Goal: Information Seeking & Learning: Learn about a topic

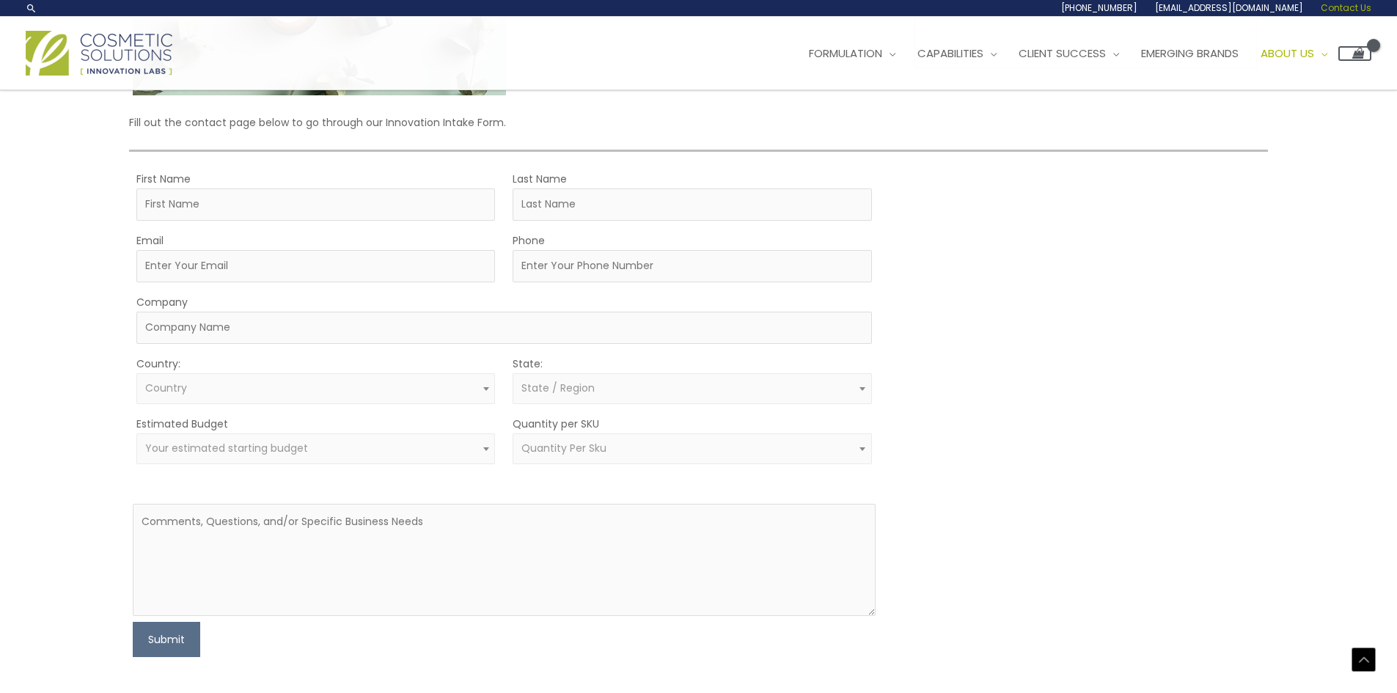
scroll to position [293, 0]
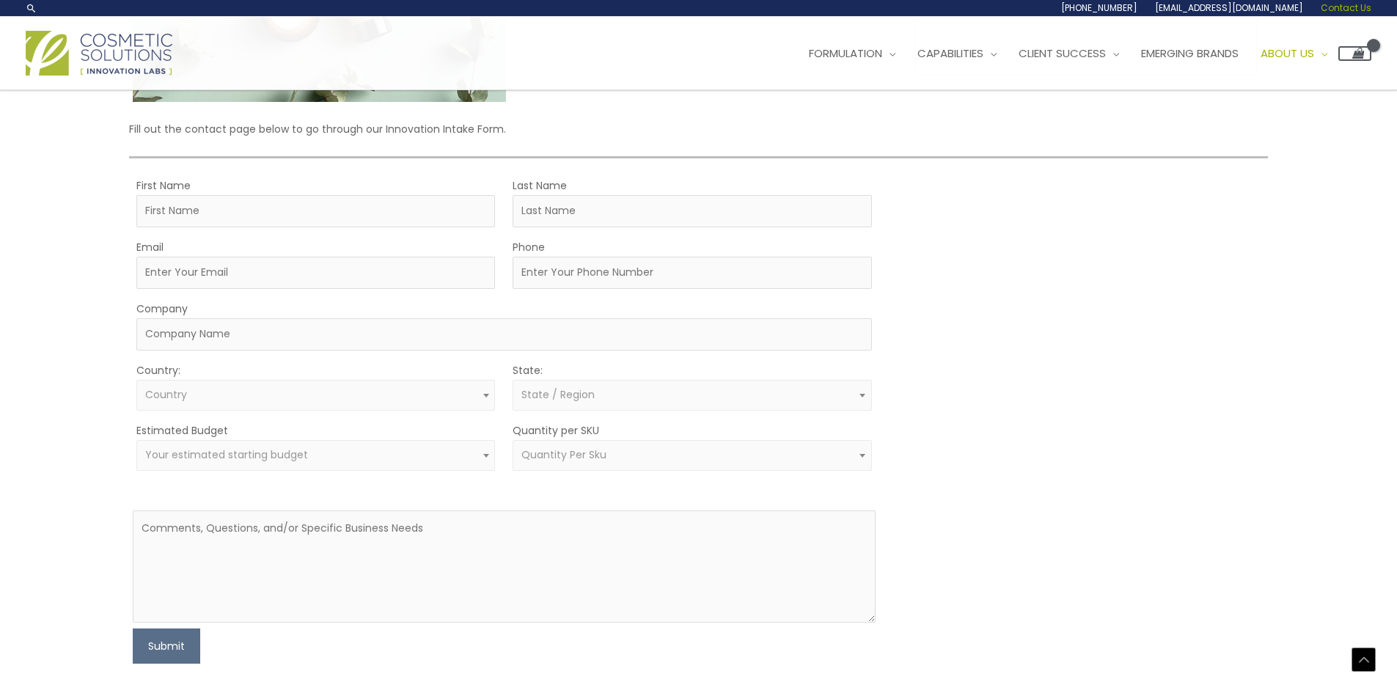
click at [868, 465] on span at bounding box center [863, 455] width 18 height 19
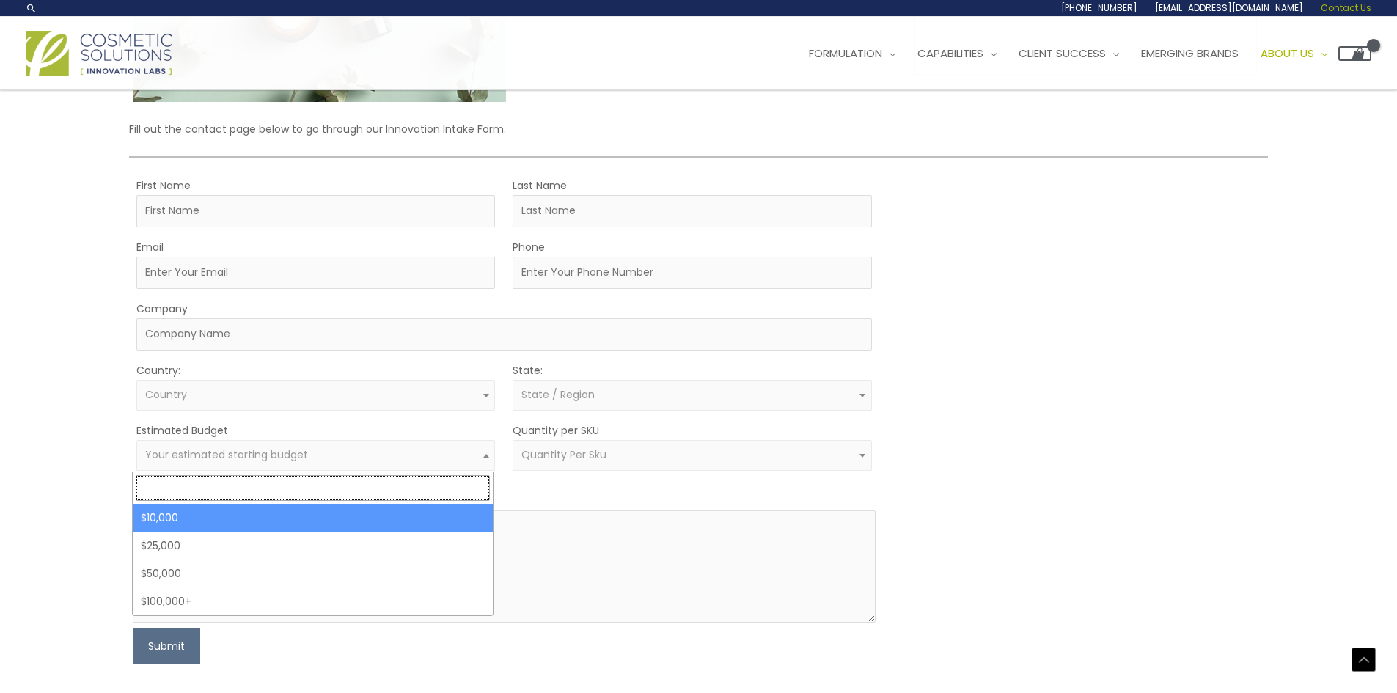
click at [483, 455] on span at bounding box center [487, 455] width 18 height 19
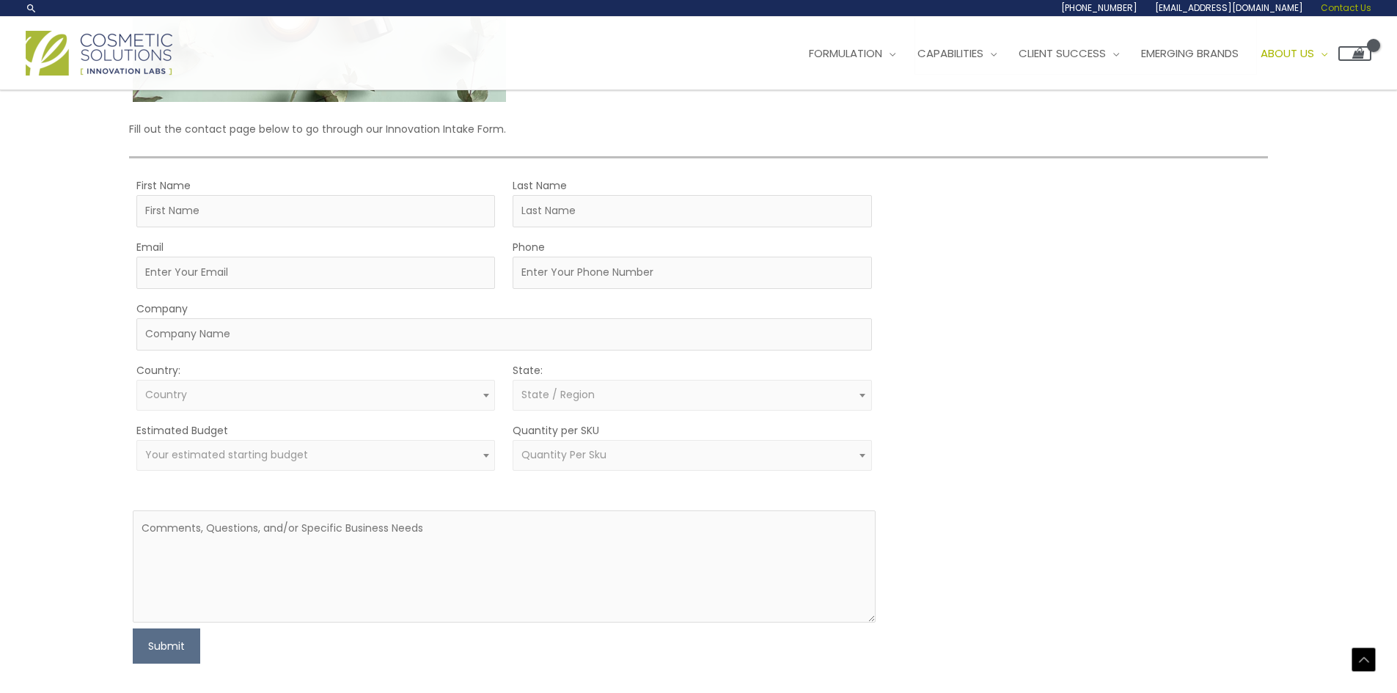
click at [483, 455] on span at bounding box center [487, 455] width 18 height 19
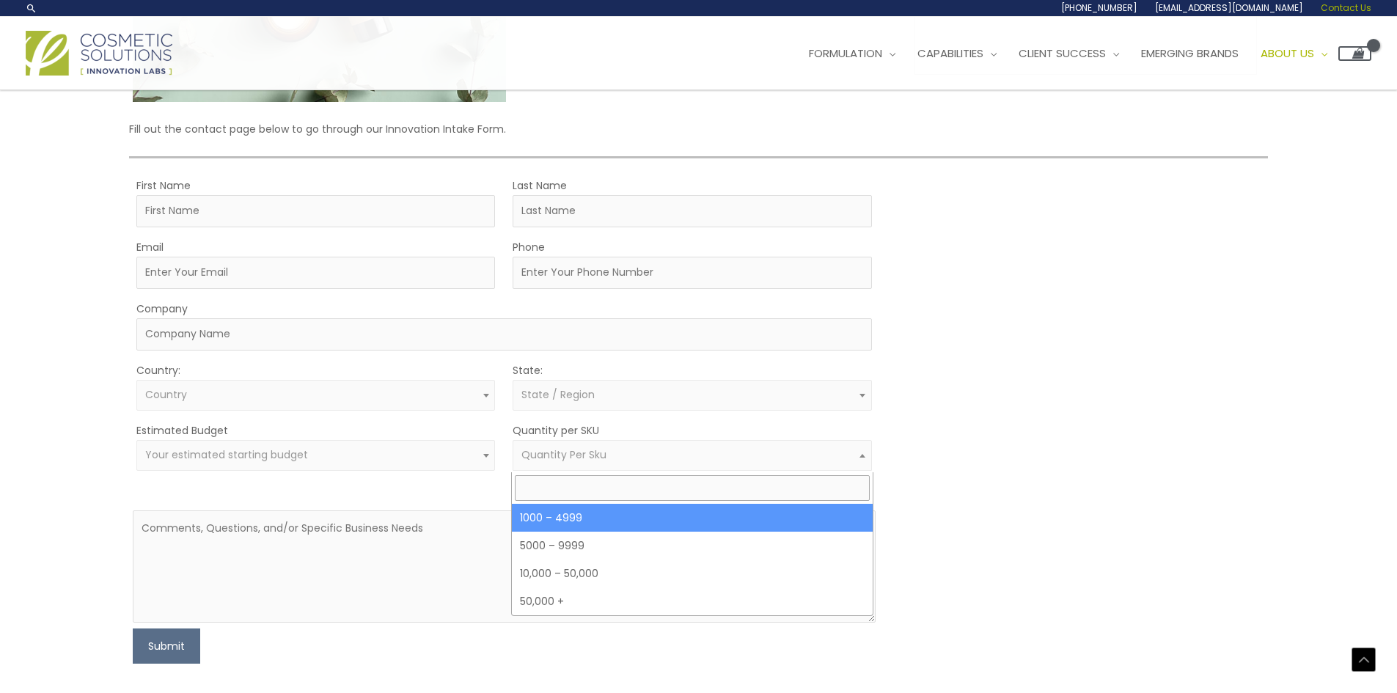
click at [613, 450] on span "Quantity Per Sku" at bounding box center [693, 455] width 342 height 14
click at [862, 464] on span at bounding box center [863, 455] width 18 height 19
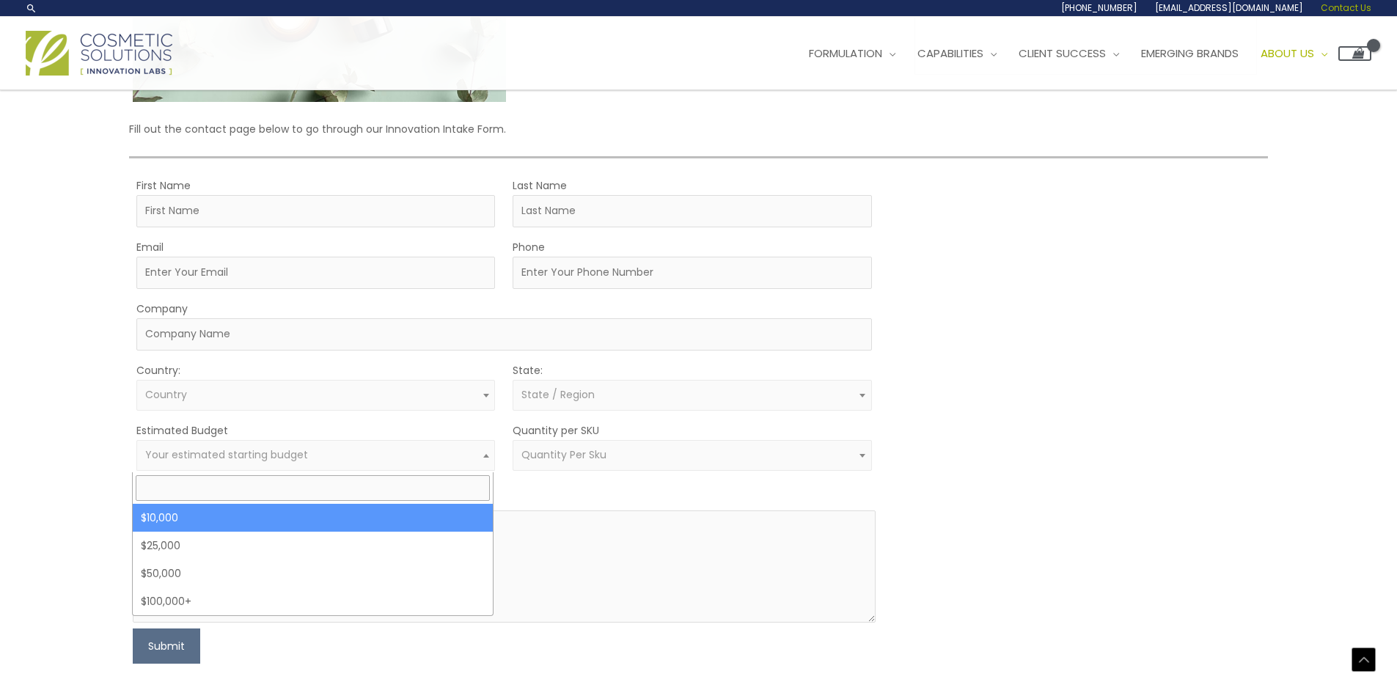
click at [417, 447] on span "Your estimated starting budget" at bounding box center [315, 455] width 359 height 31
click at [463, 457] on span "Your estimated starting budget" at bounding box center [316, 455] width 342 height 14
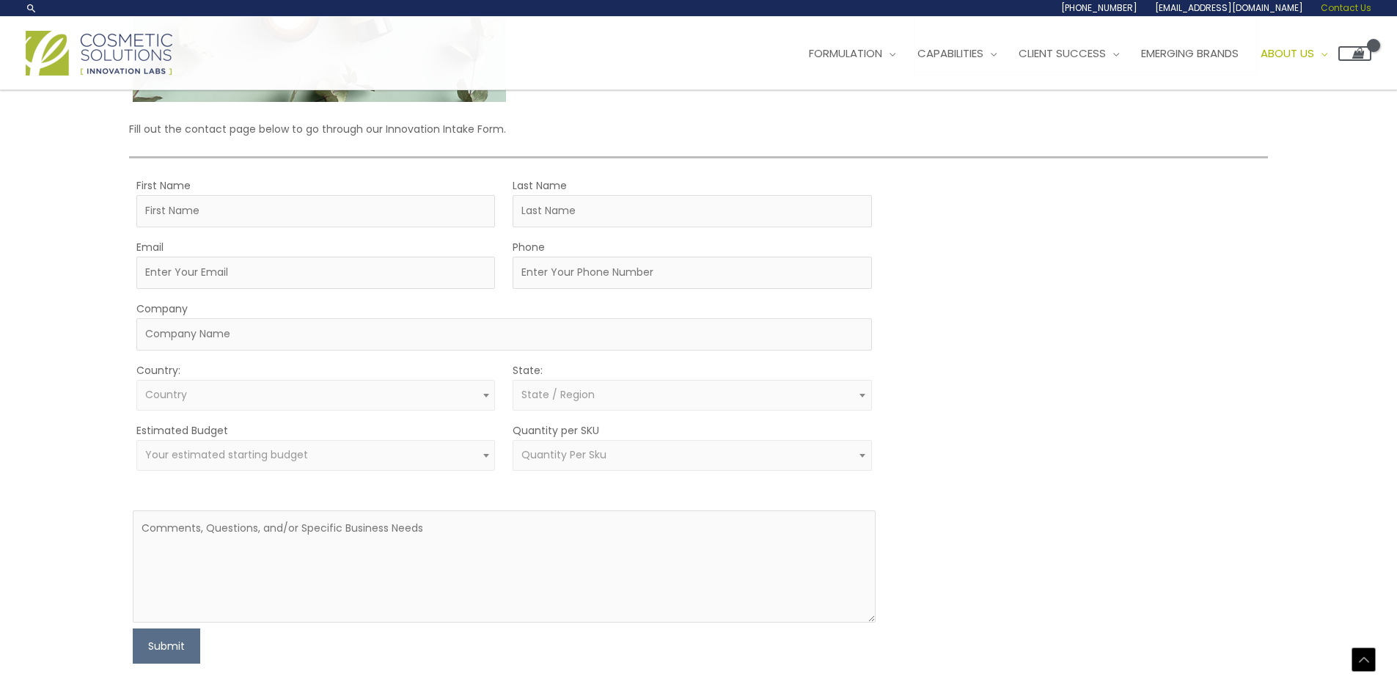
click at [1057, 122] on p "Fill out the contact page below to go through our Innovation Intake Form." at bounding box center [698, 129] width 1138 height 19
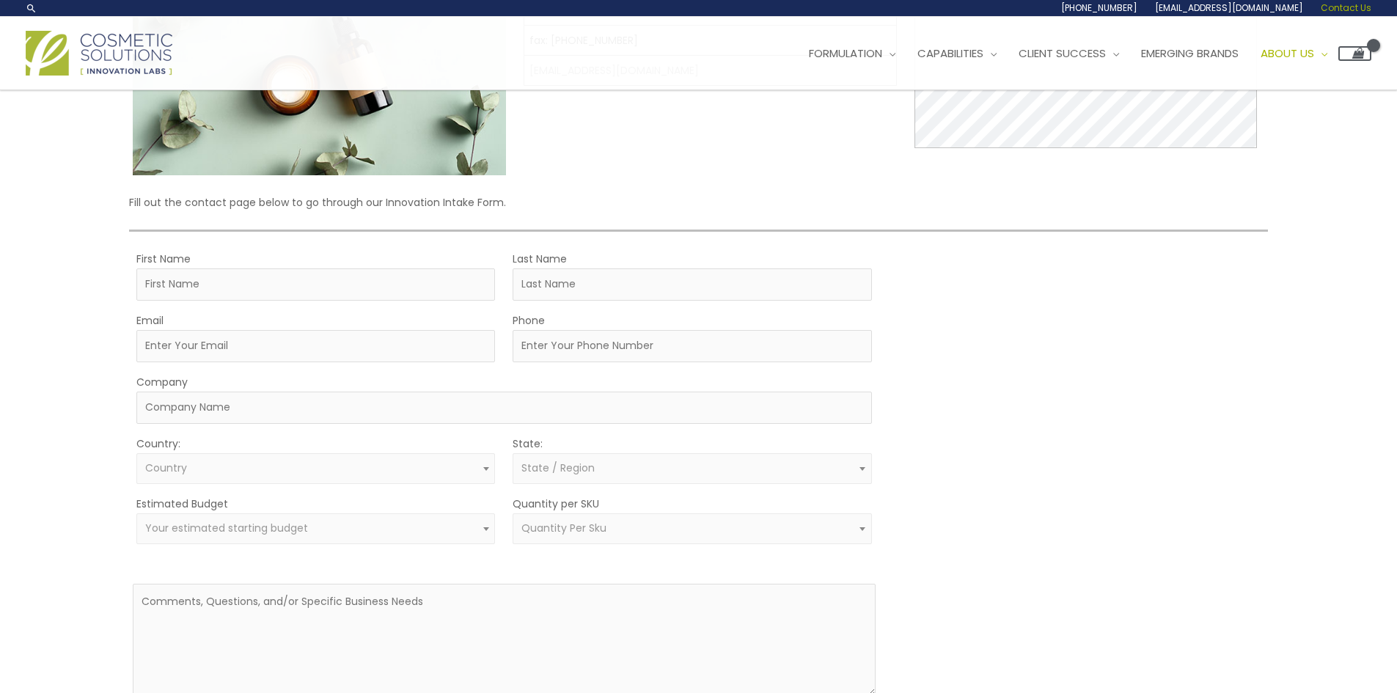
click at [1213, 178] on div "Let’s Innovate Together office: 561.226.8600 toll-free: 888.883.0540 fax: 561.2…" at bounding box center [698, 323] width 1138 height 825
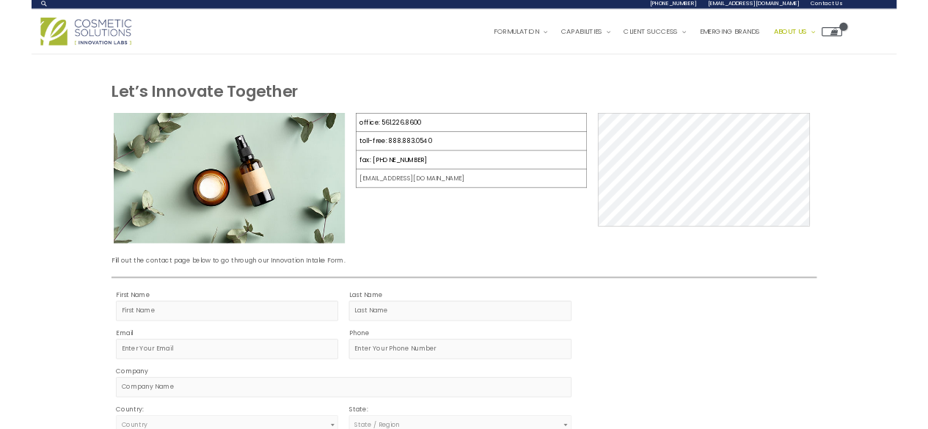
scroll to position [0, 0]
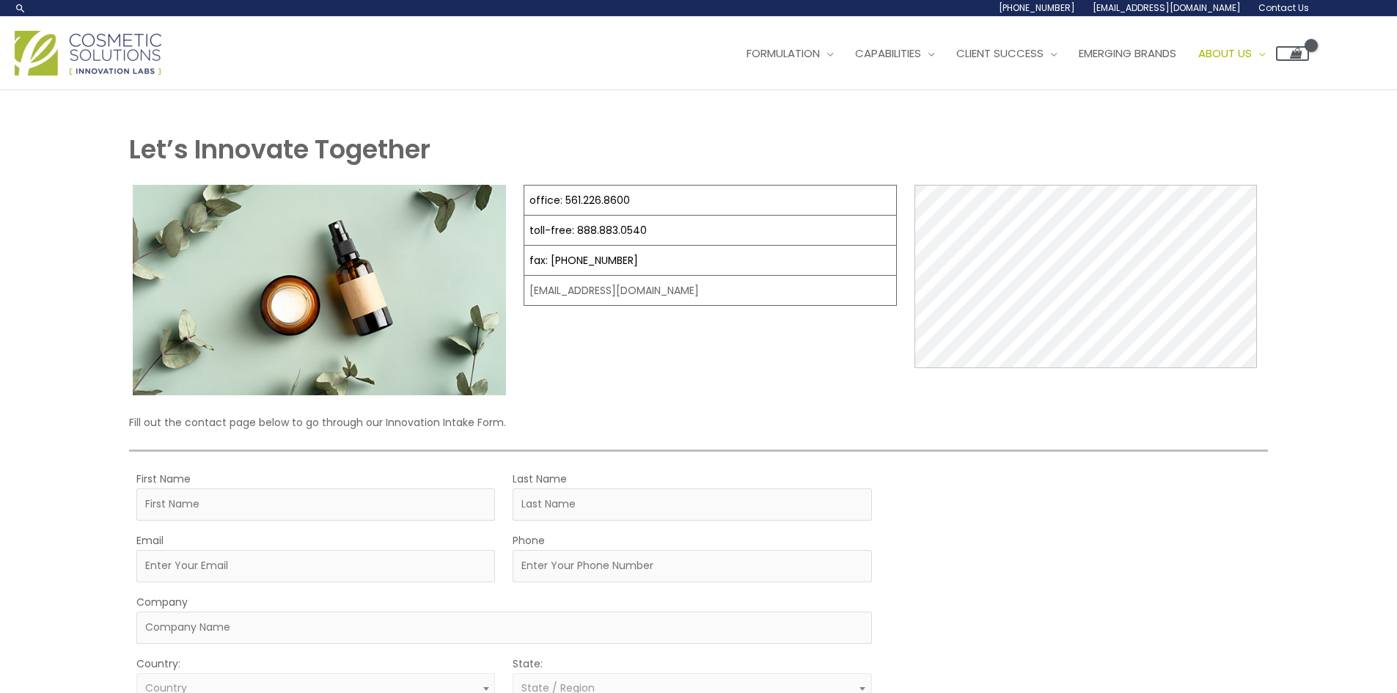
click at [442, 71] on div "Main Menu Formulation Menu Toggle Research and Innovation Market Ready Formulas…" at bounding box center [662, 53] width 1295 height 52
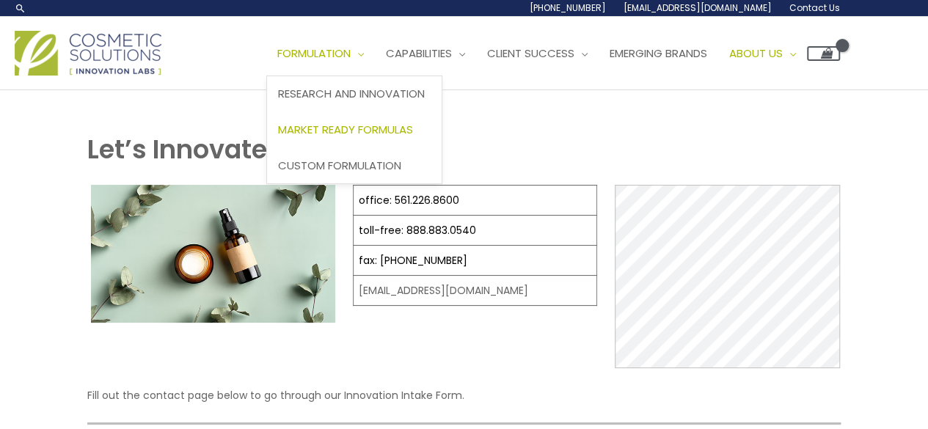
click at [397, 131] on span "Market Ready Formulas" at bounding box center [345, 129] width 135 height 15
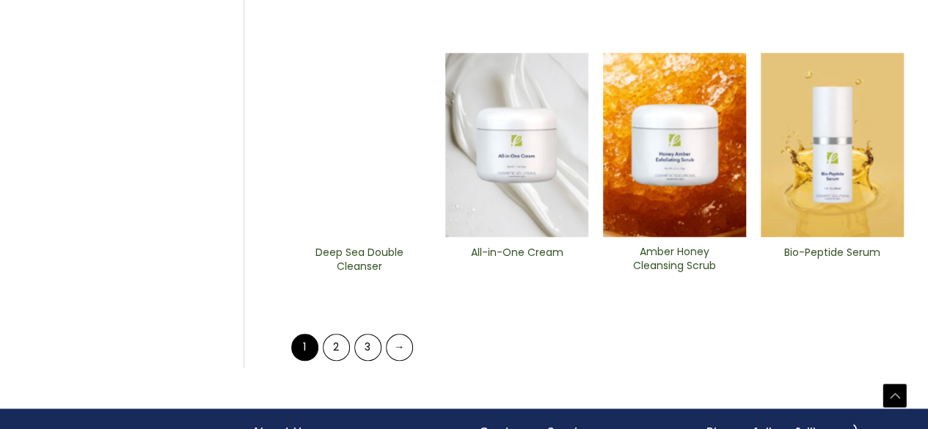
scroll to position [707, 0]
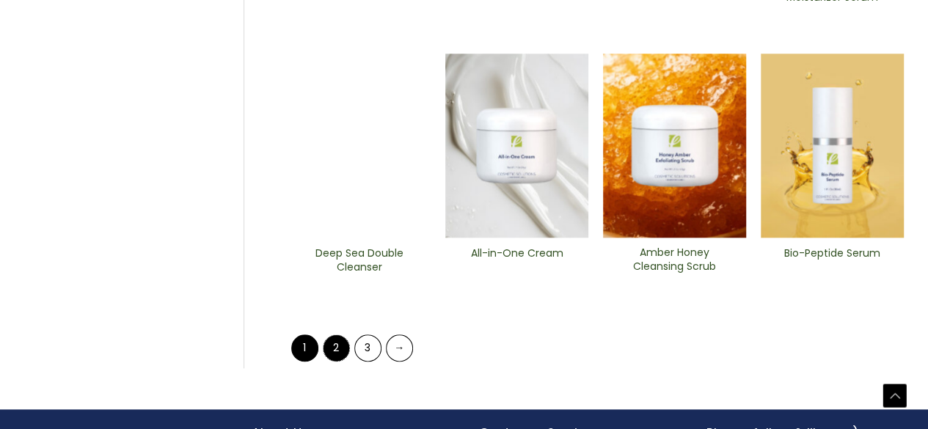
click at [330, 343] on link "2" at bounding box center [336, 347] width 27 height 27
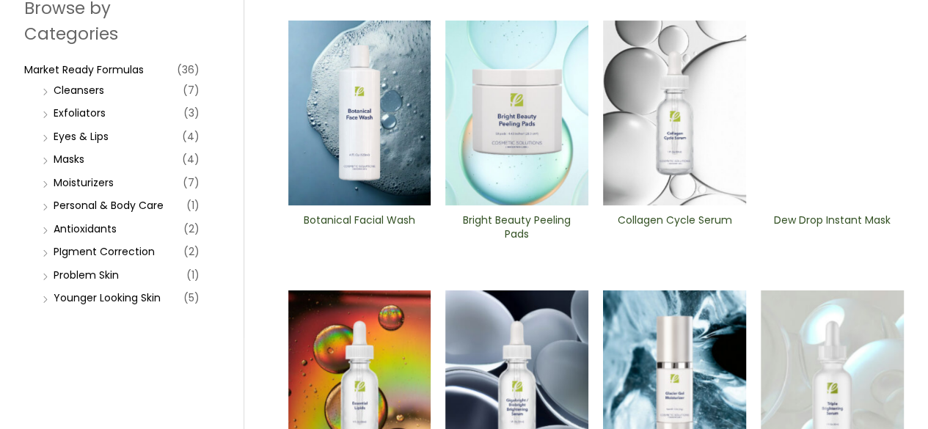
scroll to position [200, 0]
click at [519, 140] on img at bounding box center [516, 112] width 143 height 185
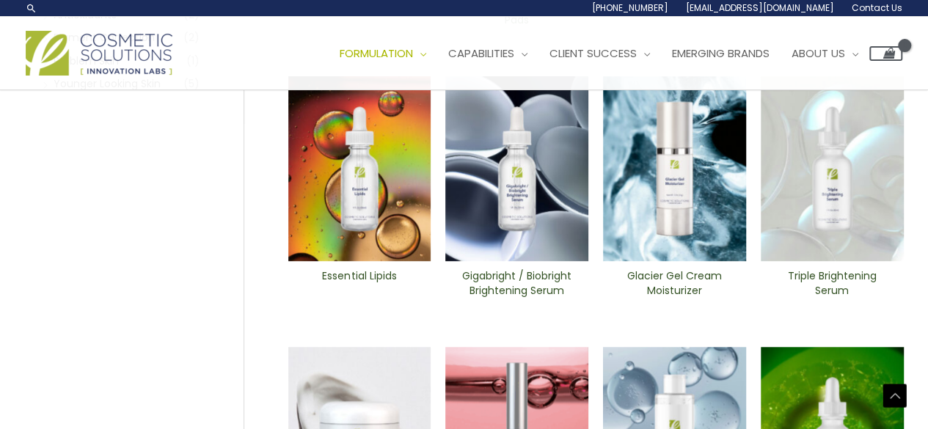
scroll to position [413, 0]
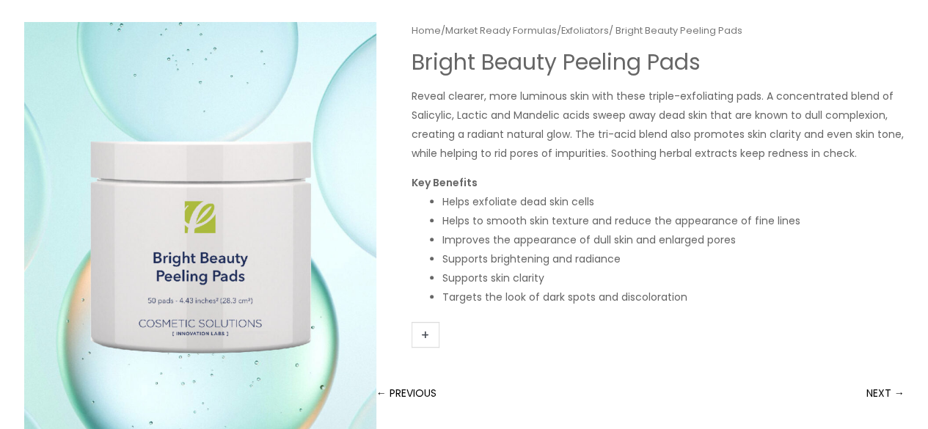
scroll to position [152, 0]
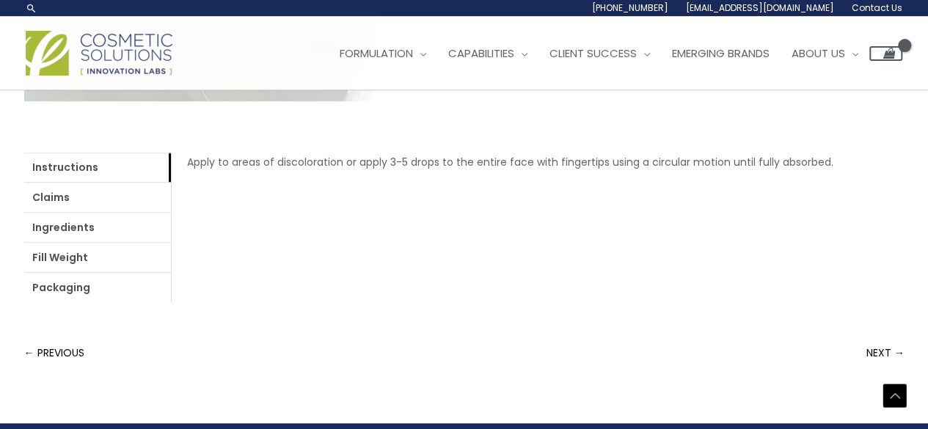
scroll to position [532, 0]
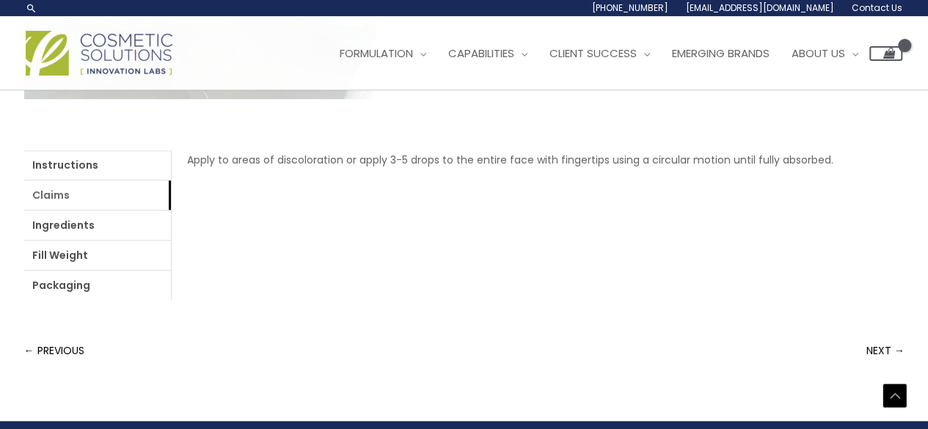
click at [92, 200] on link "Claims" at bounding box center [97, 194] width 147 height 29
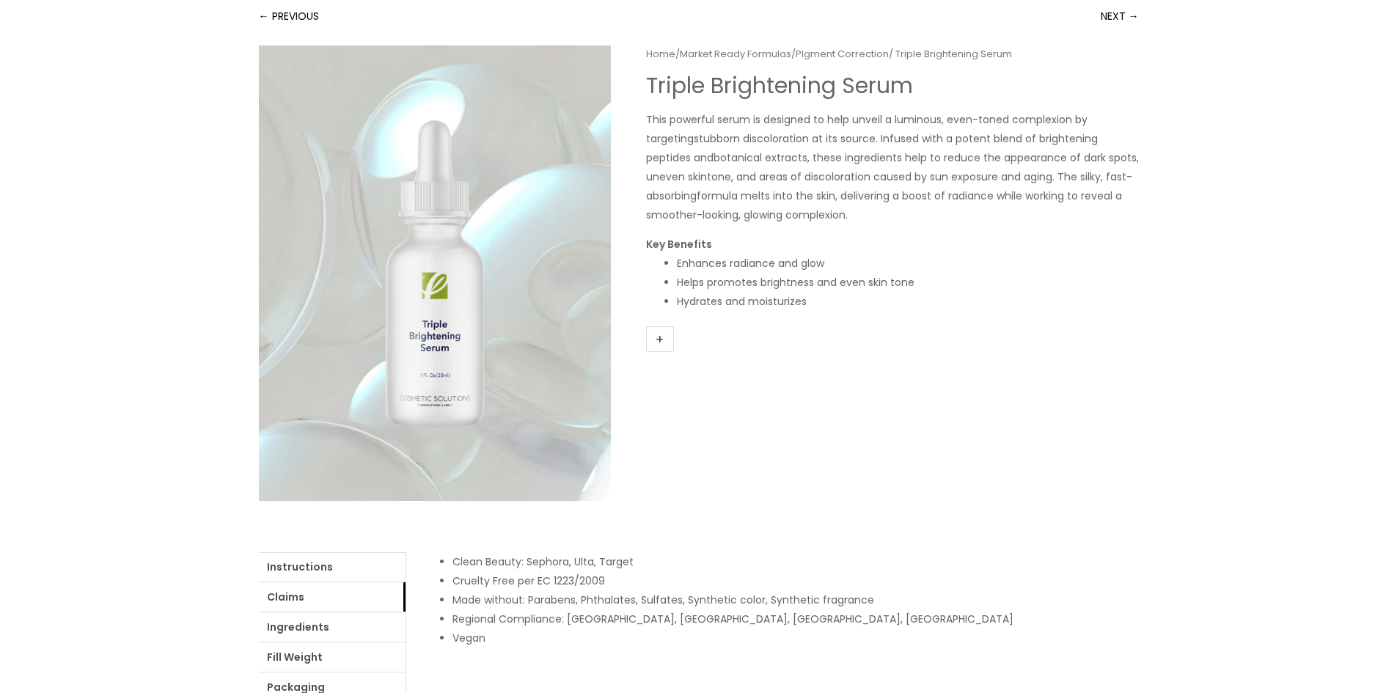
scroll to position [0, 0]
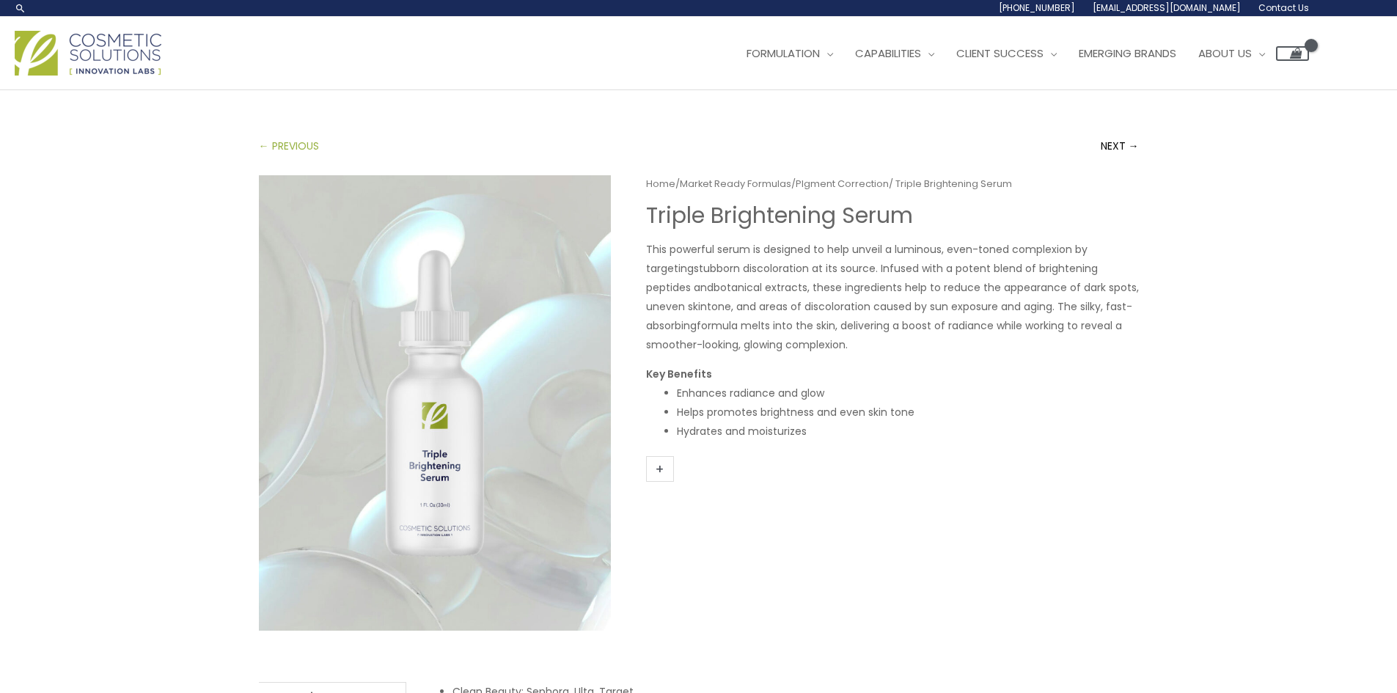
click at [286, 148] on link "← PREVIOUS" at bounding box center [289, 145] width 60 height 29
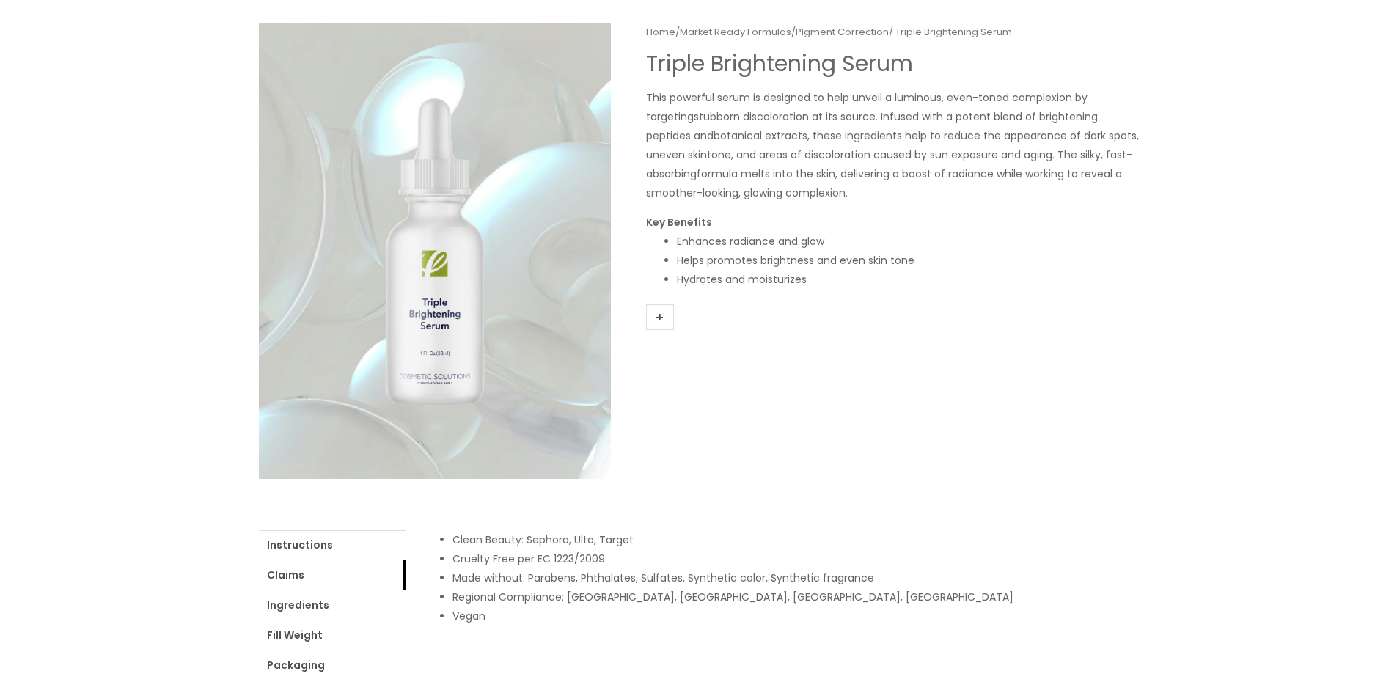
scroll to position [293, 0]
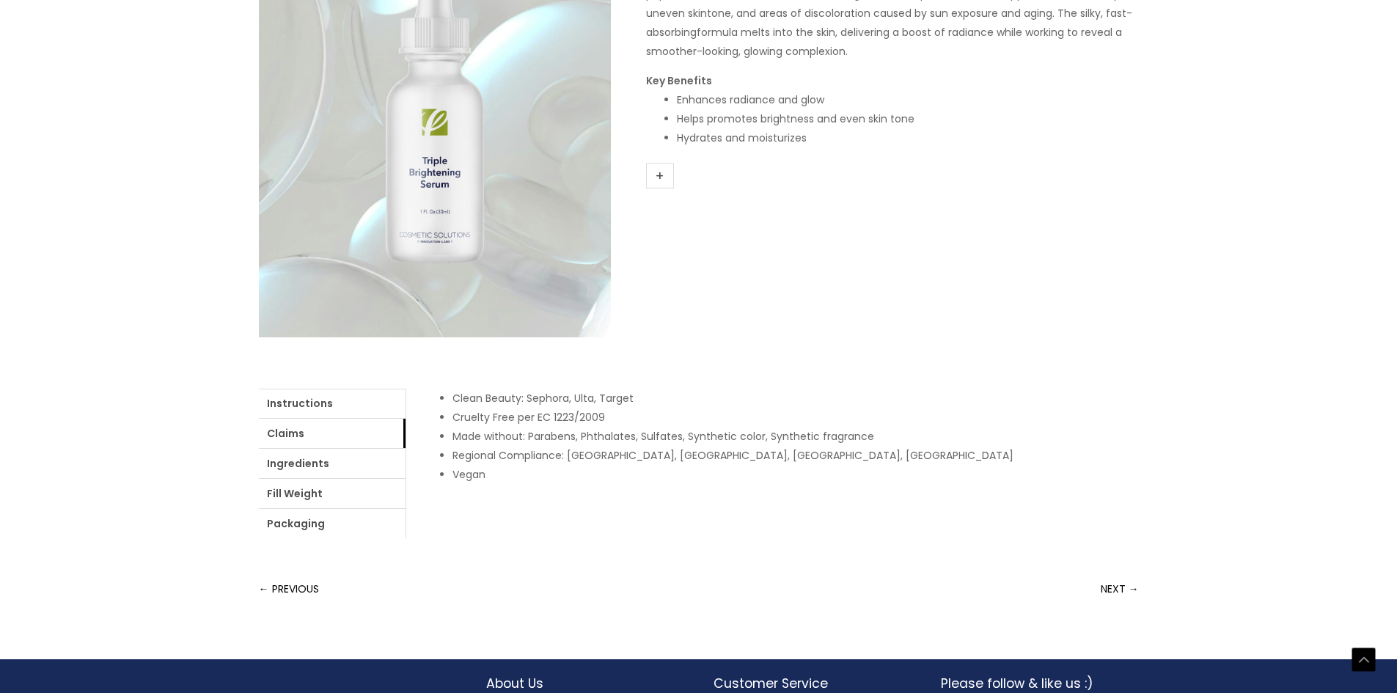
click at [321, 428] on div "← PREVIOUS NEXT →" at bounding box center [699, 588] width 880 height 29
click at [316, 428] on link "← PREVIOUS" at bounding box center [289, 588] width 60 height 29
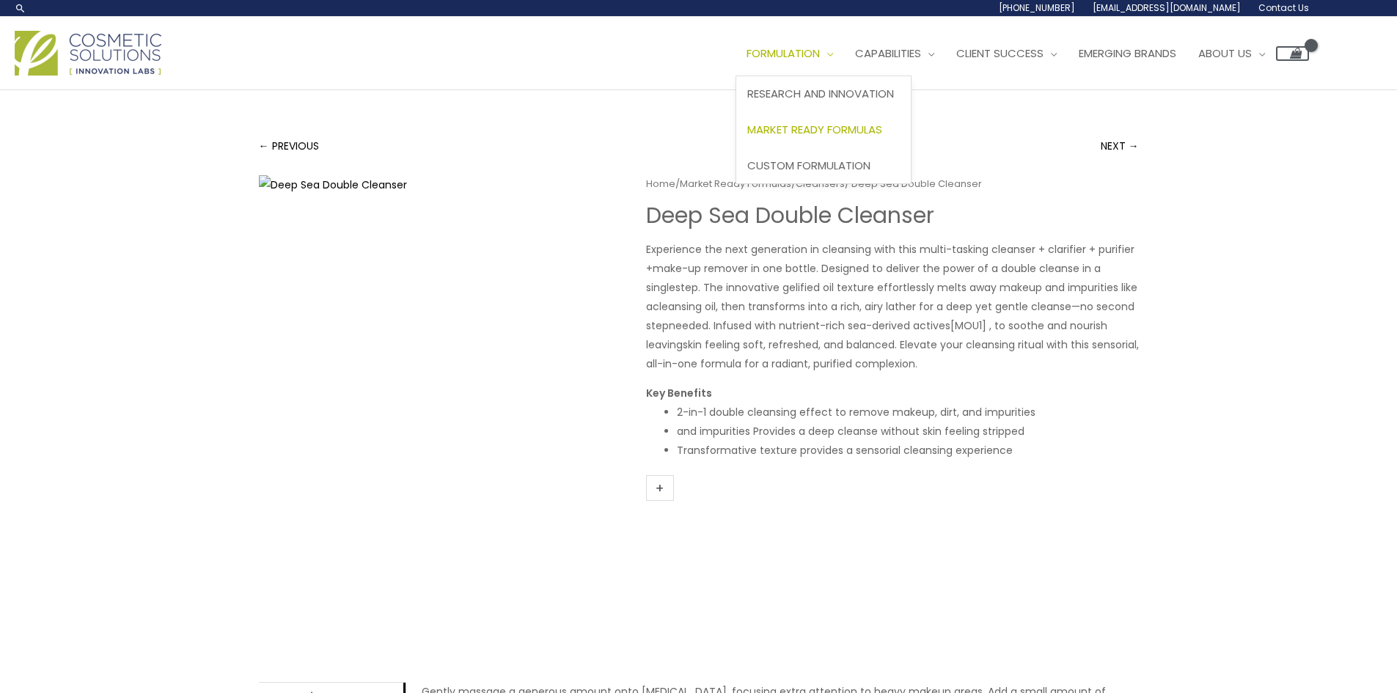
click at [830, 125] on span "Market Ready Formulas" at bounding box center [814, 129] width 135 height 15
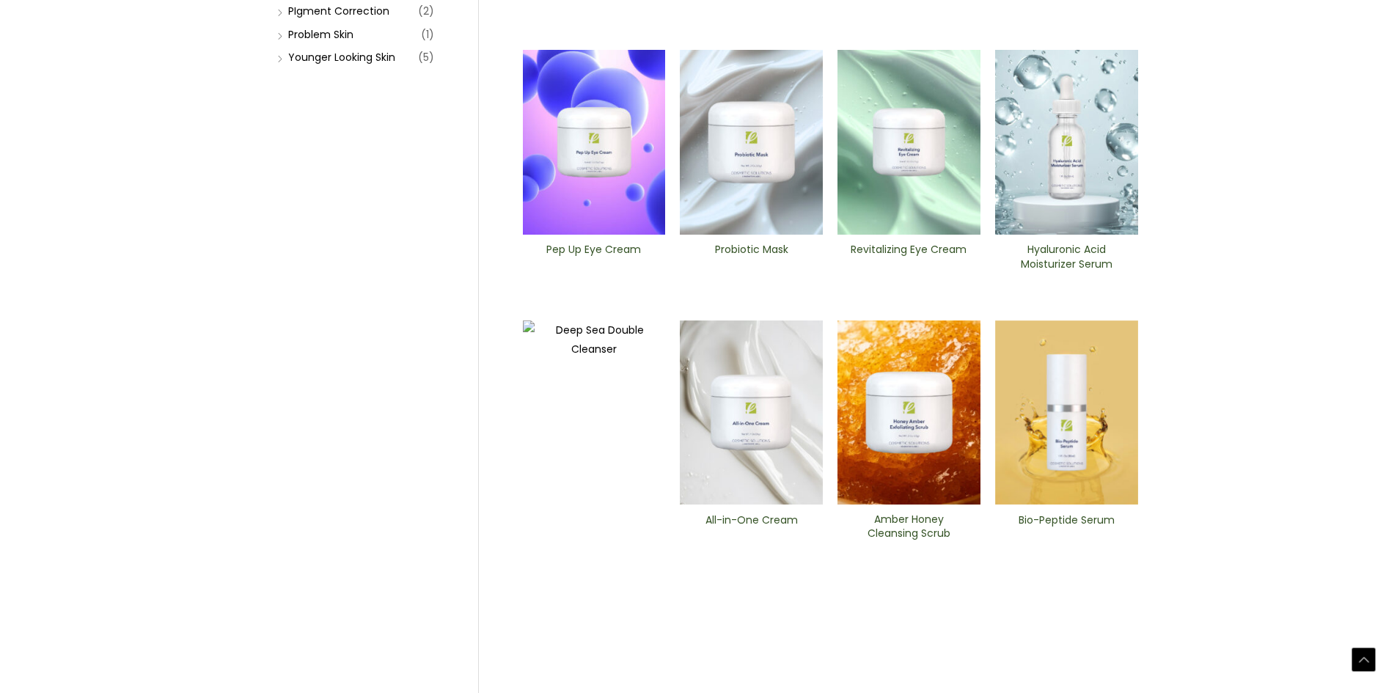
scroll to position [513, 0]
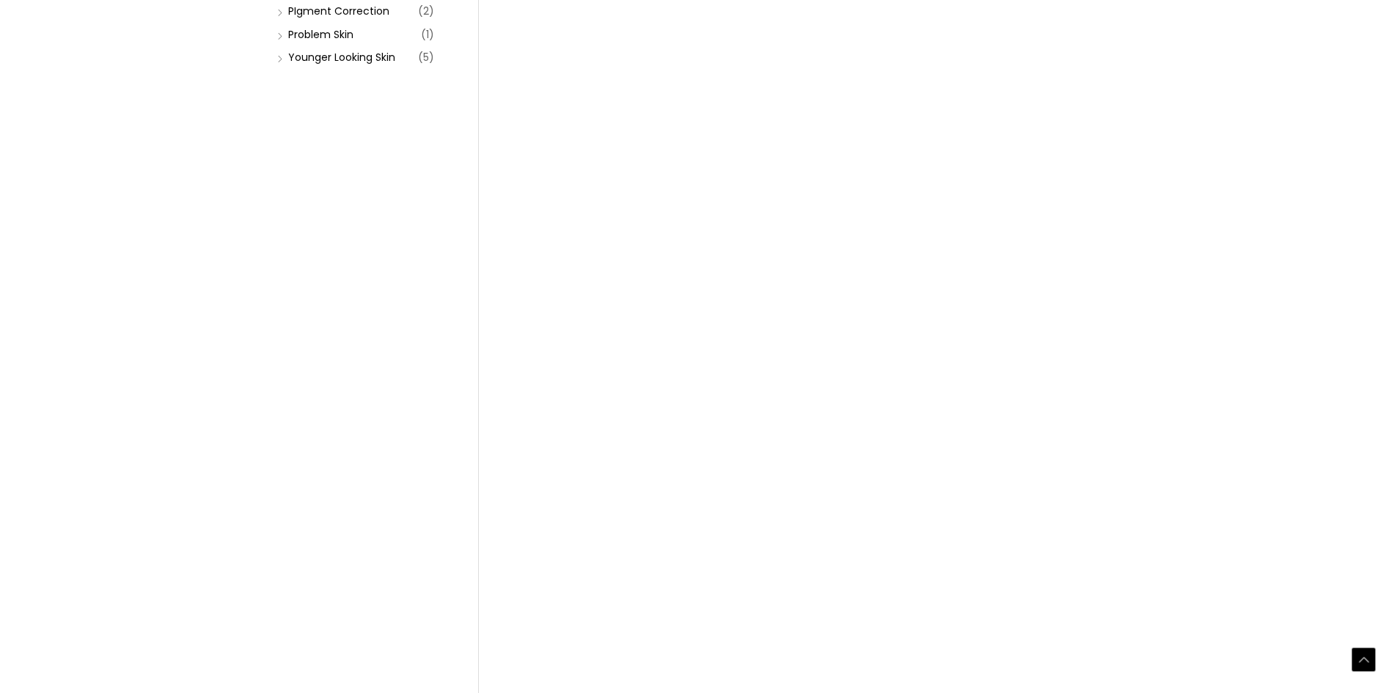
scroll to position [513, 0]
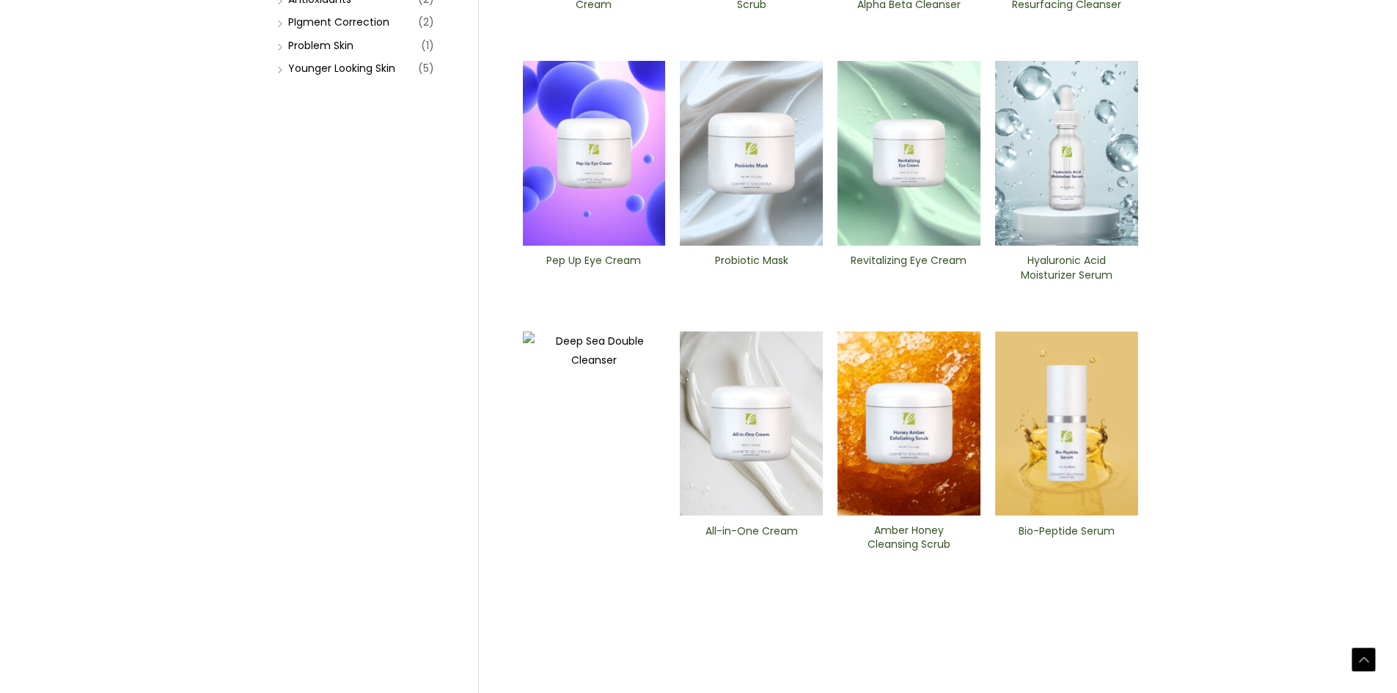
scroll to position [557, 0]
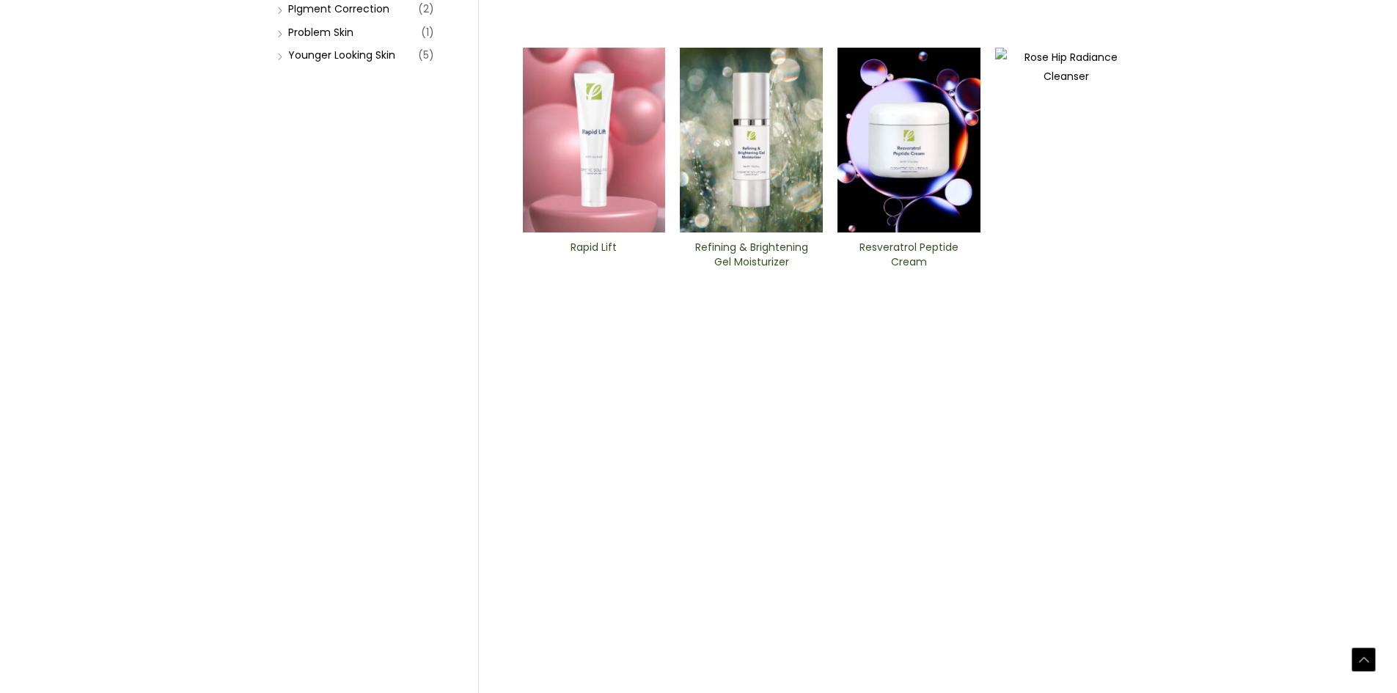
scroll to position [513, 0]
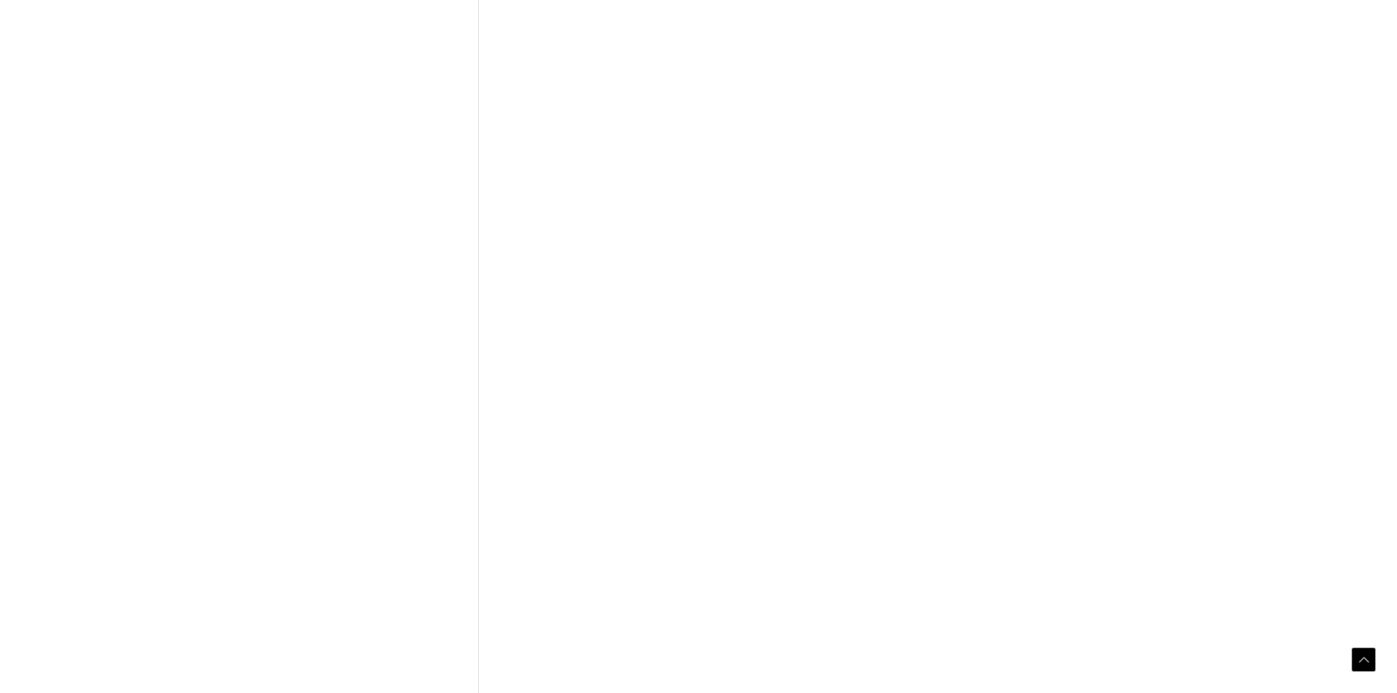
scroll to position [513, 0]
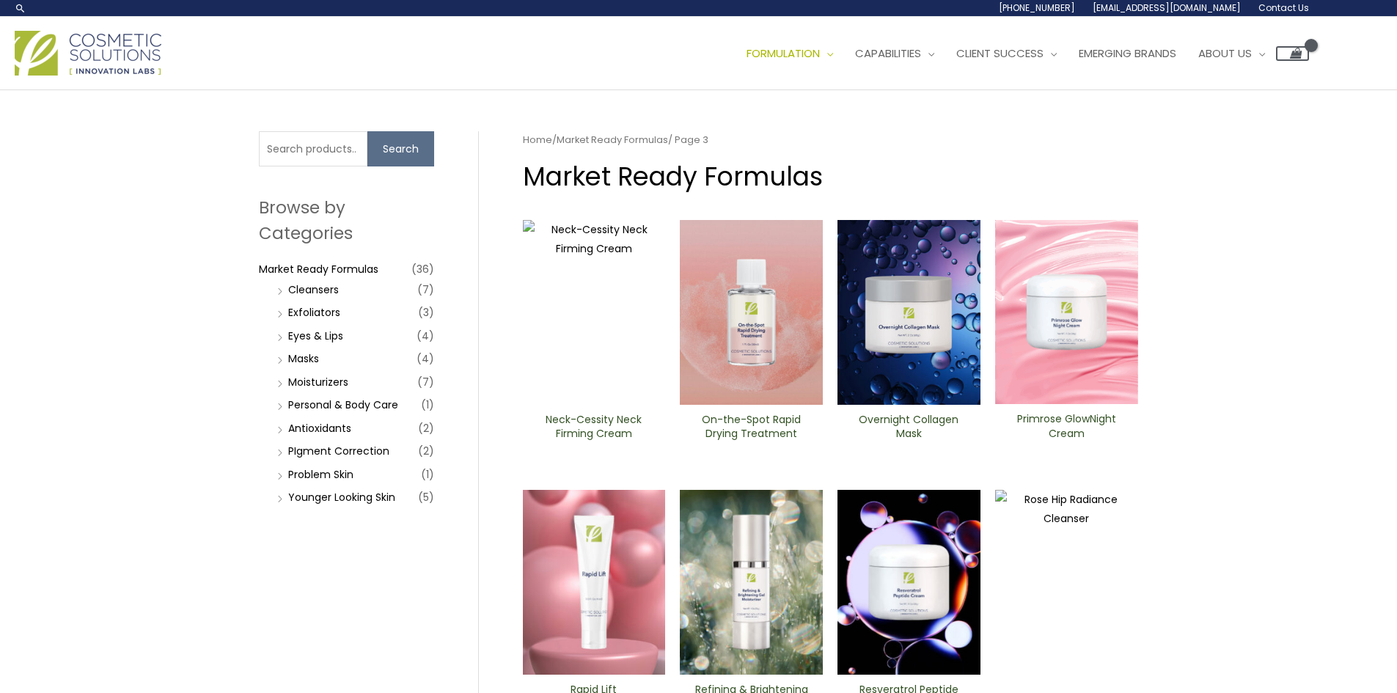
scroll to position [73, 0]
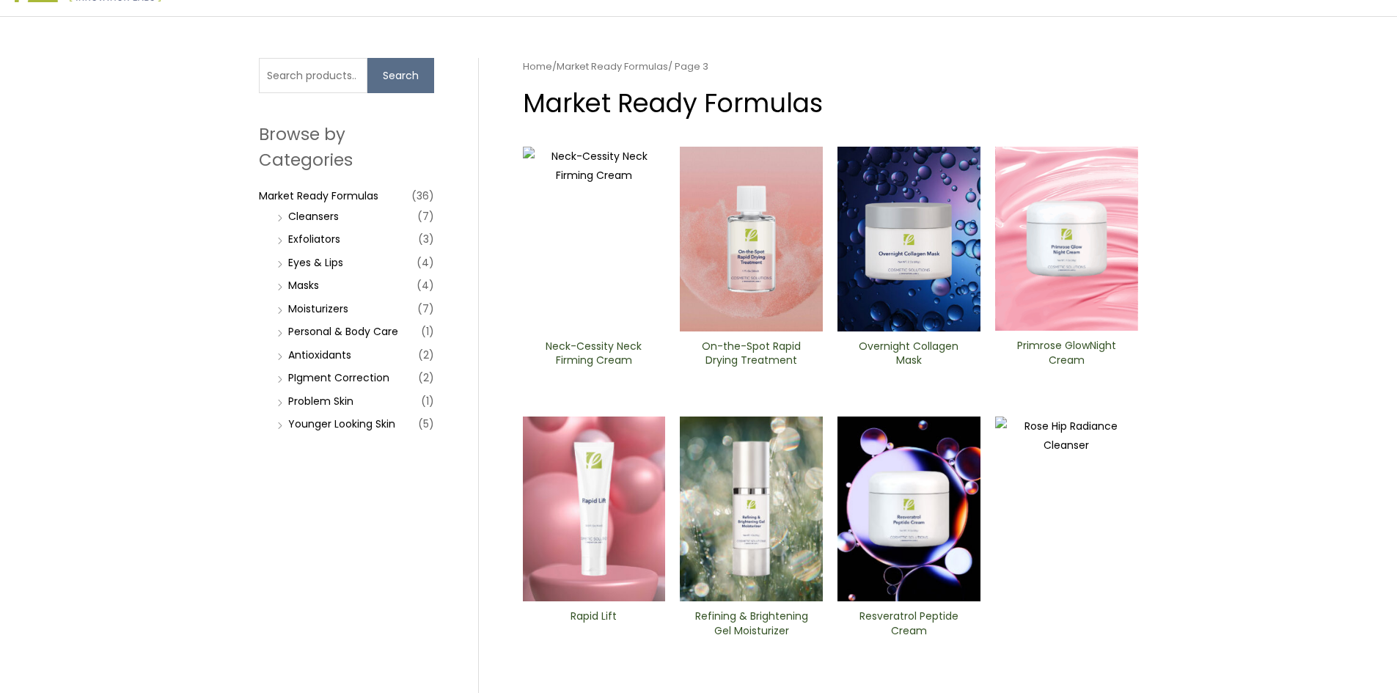
click at [935, 227] on img at bounding box center [909, 239] width 143 height 185
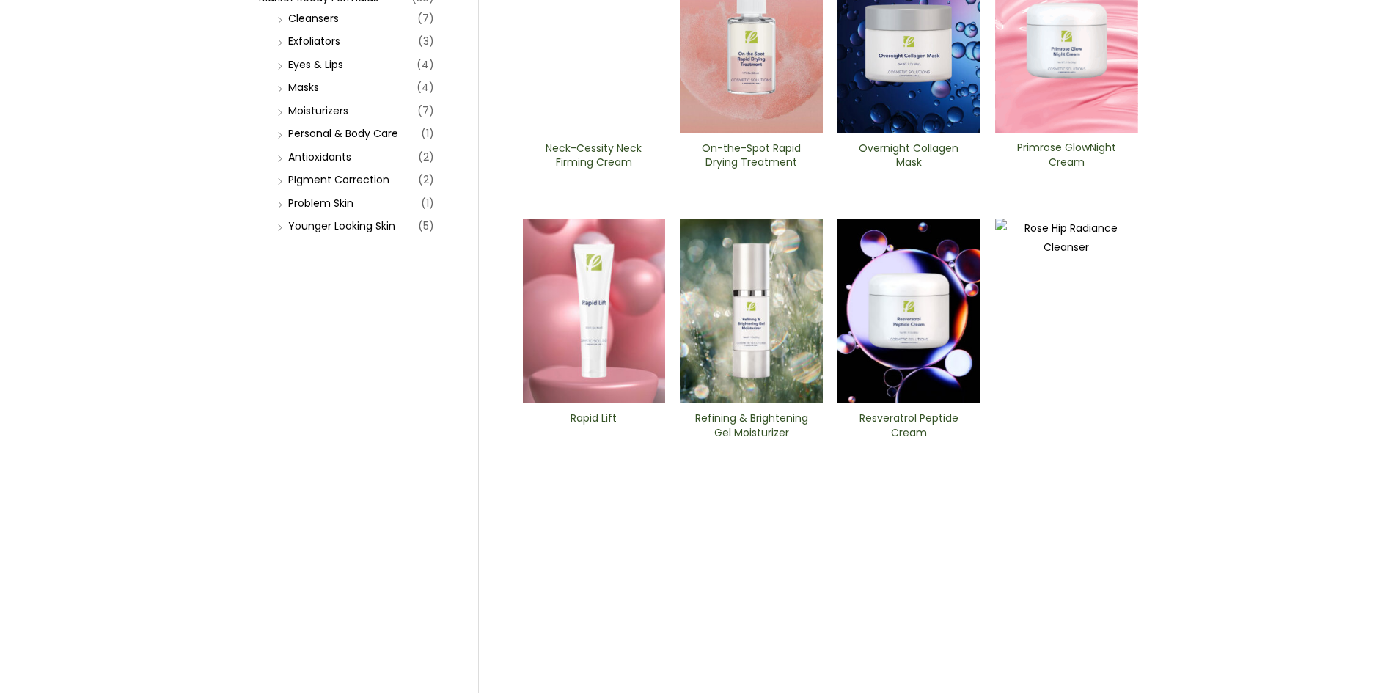
scroll to position [293, 0]
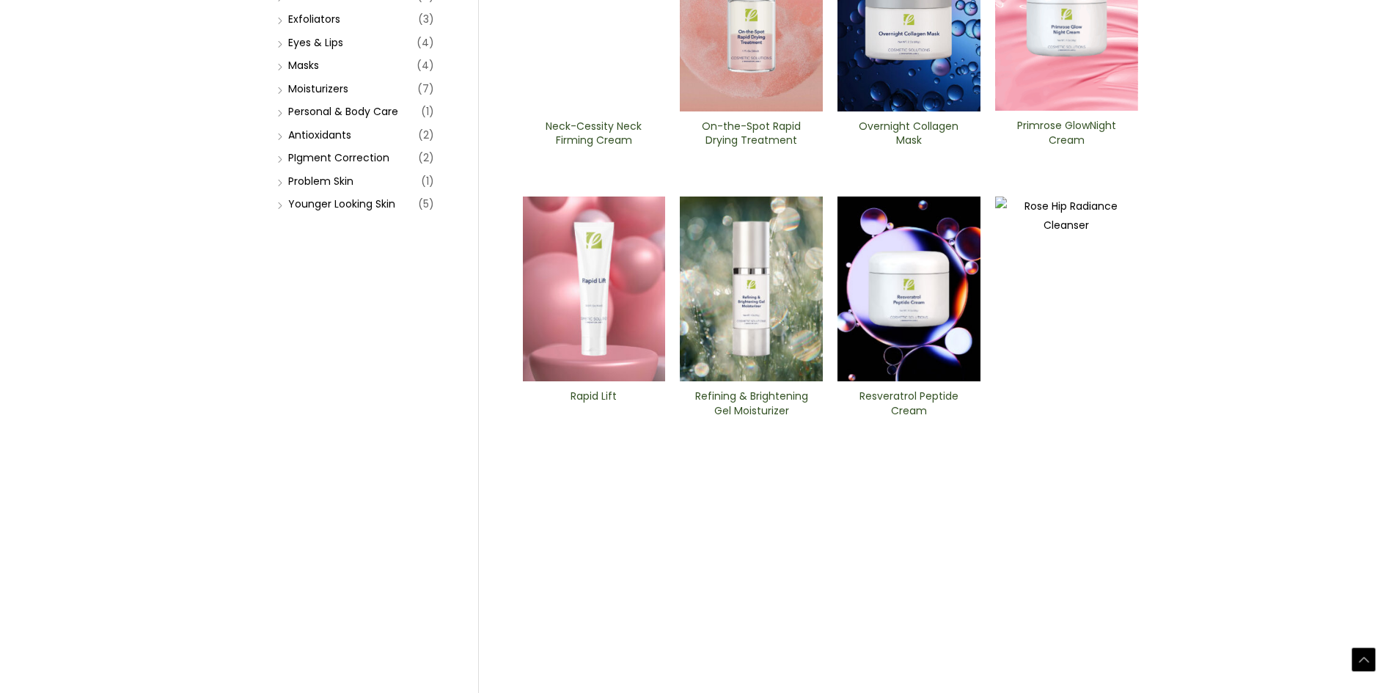
click at [640, 87] on img at bounding box center [594, 19] width 143 height 185
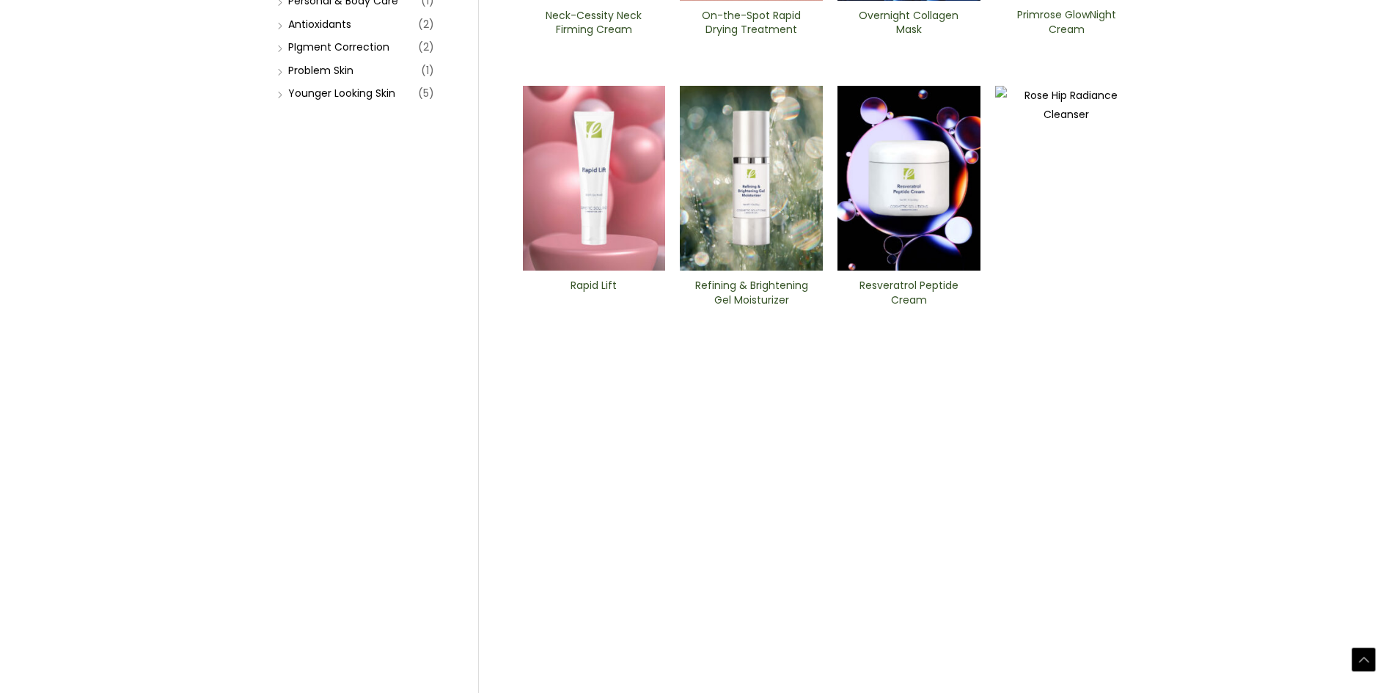
scroll to position [440, 0]
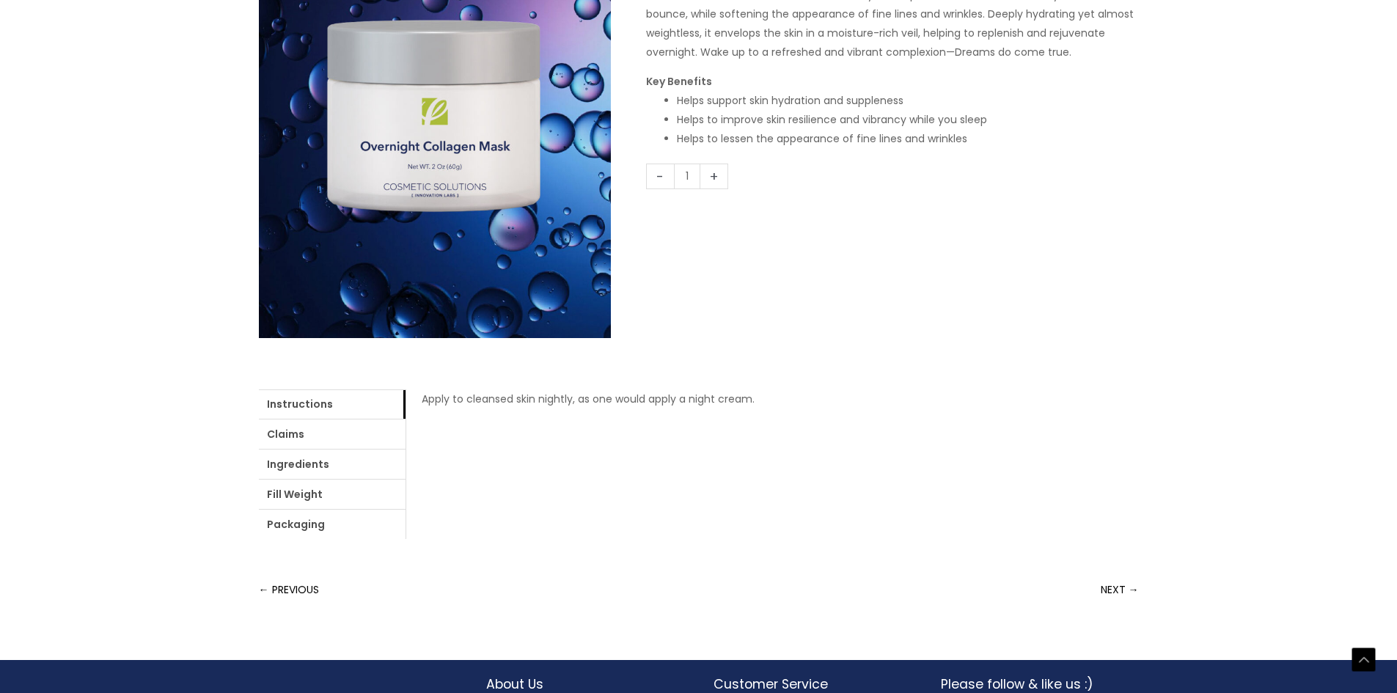
scroll to position [293, 0]
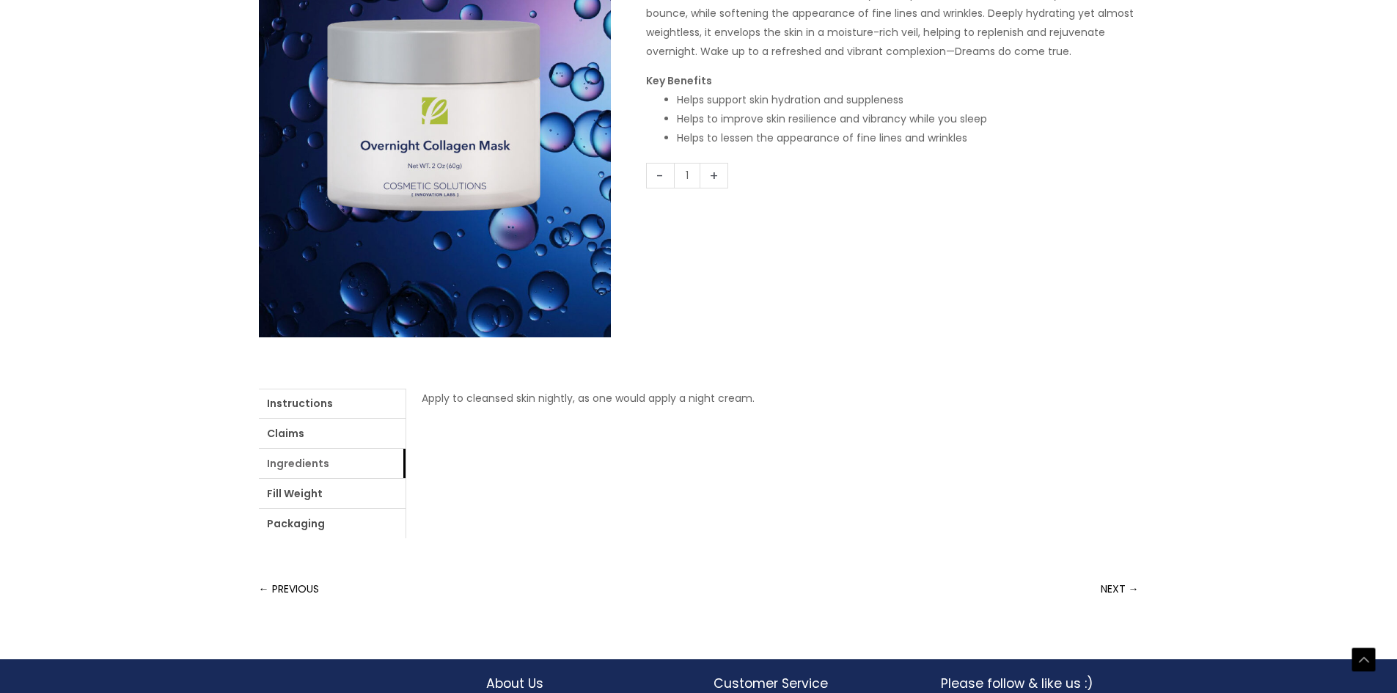
click at [318, 467] on link "Ingredients" at bounding box center [332, 463] width 147 height 29
click at [775, 396] on link "login" at bounding box center [779, 398] width 24 height 15
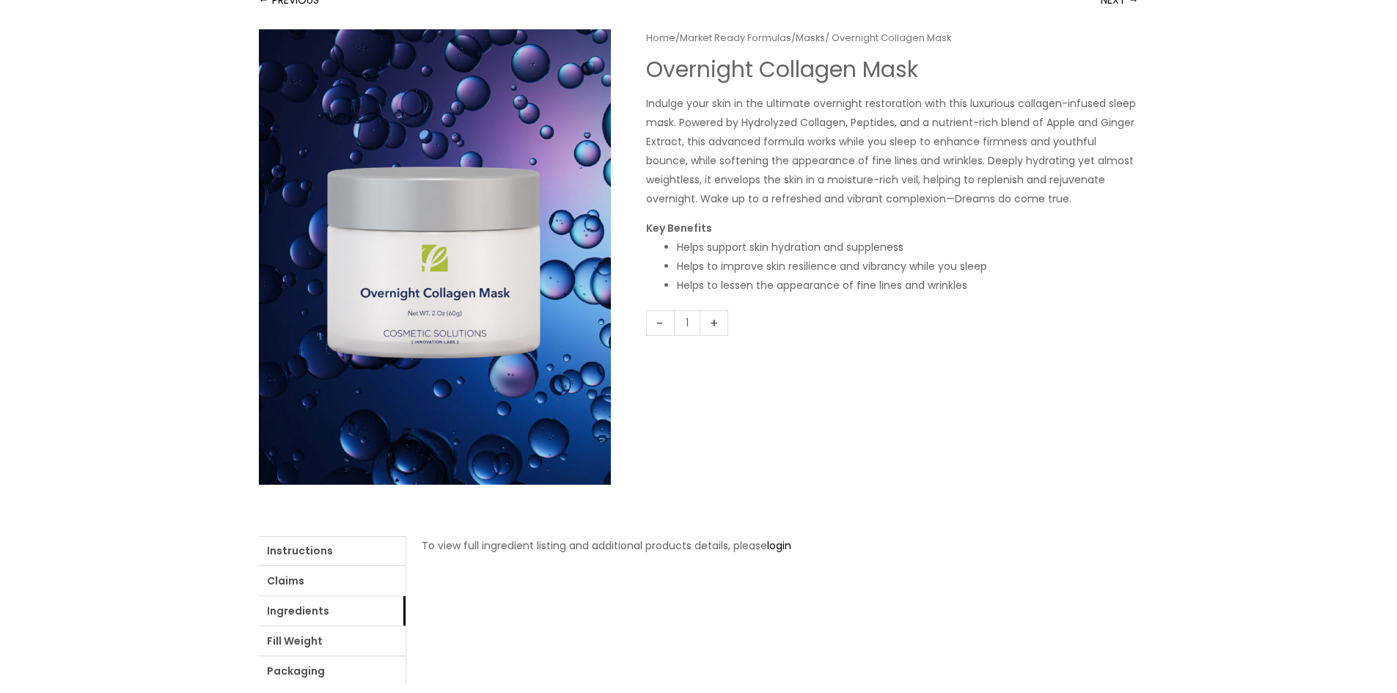
scroll to position [0, 0]
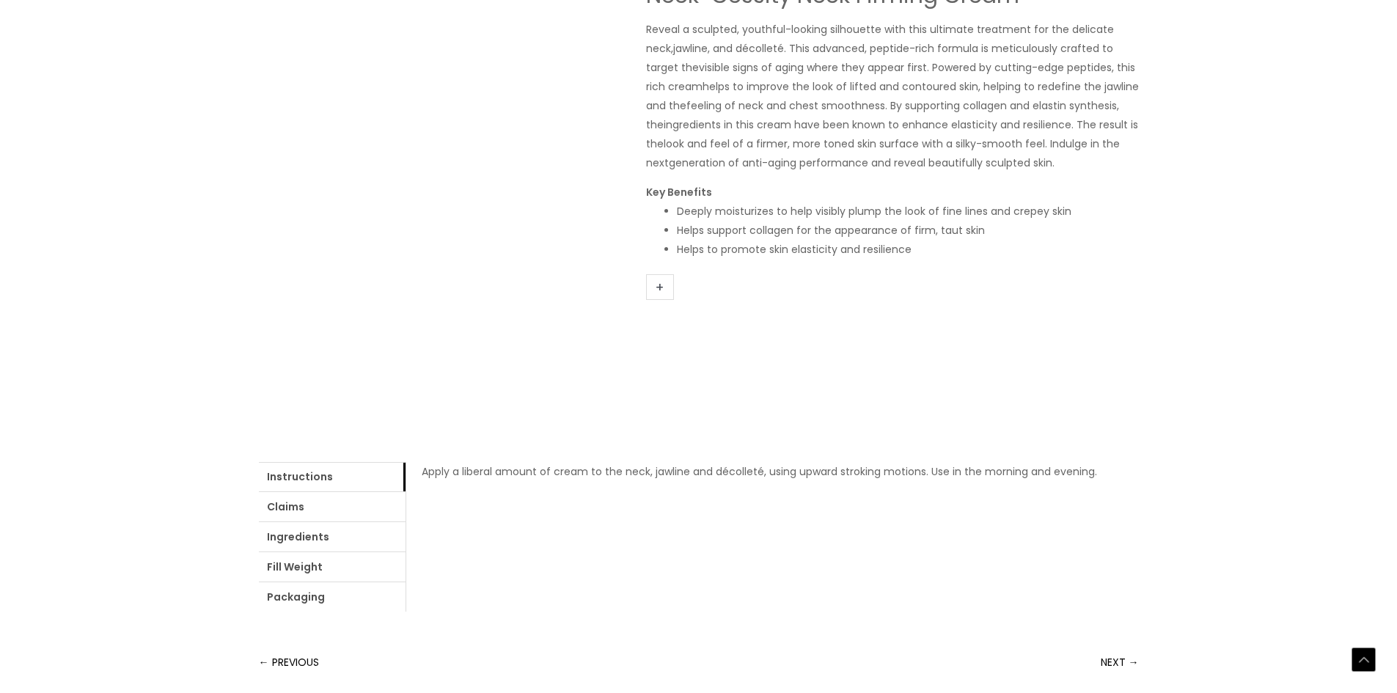
scroll to position [293, 0]
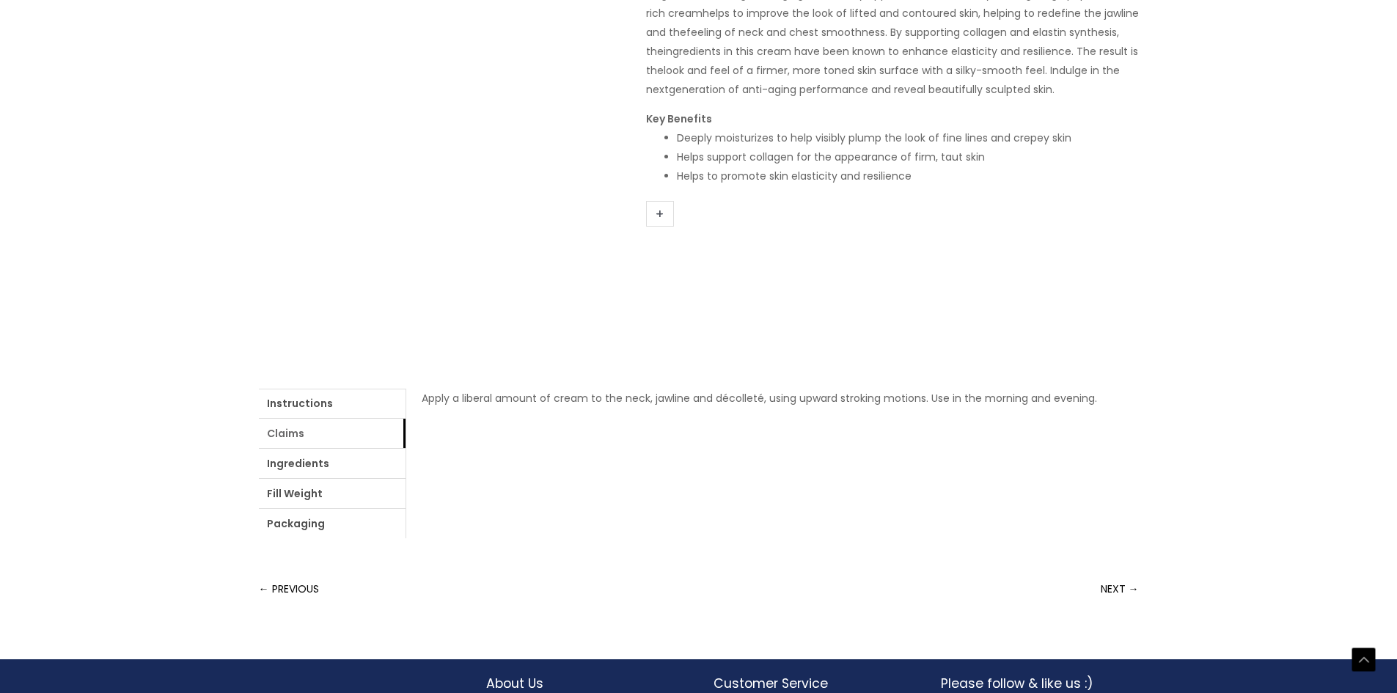
click at [348, 437] on link "Claims" at bounding box center [332, 433] width 147 height 29
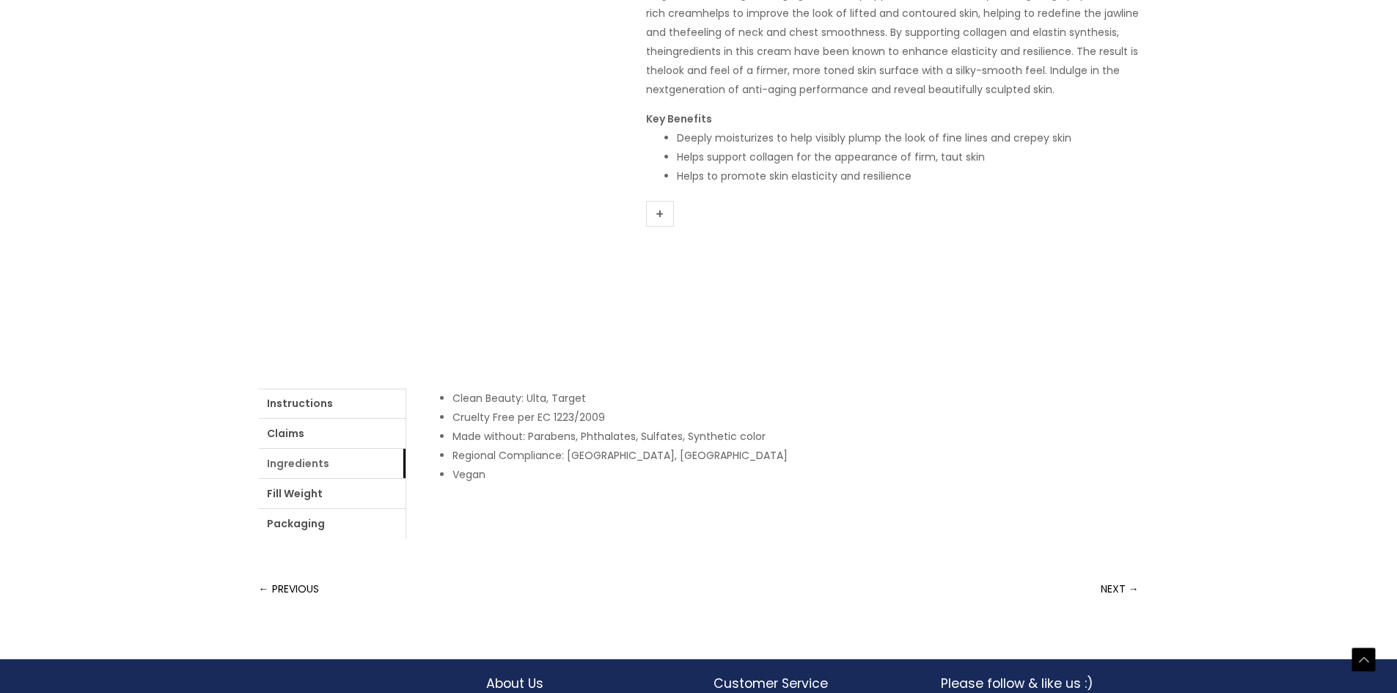
click at [342, 467] on link "Ingredients" at bounding box center [332, 463] width 147 height 29
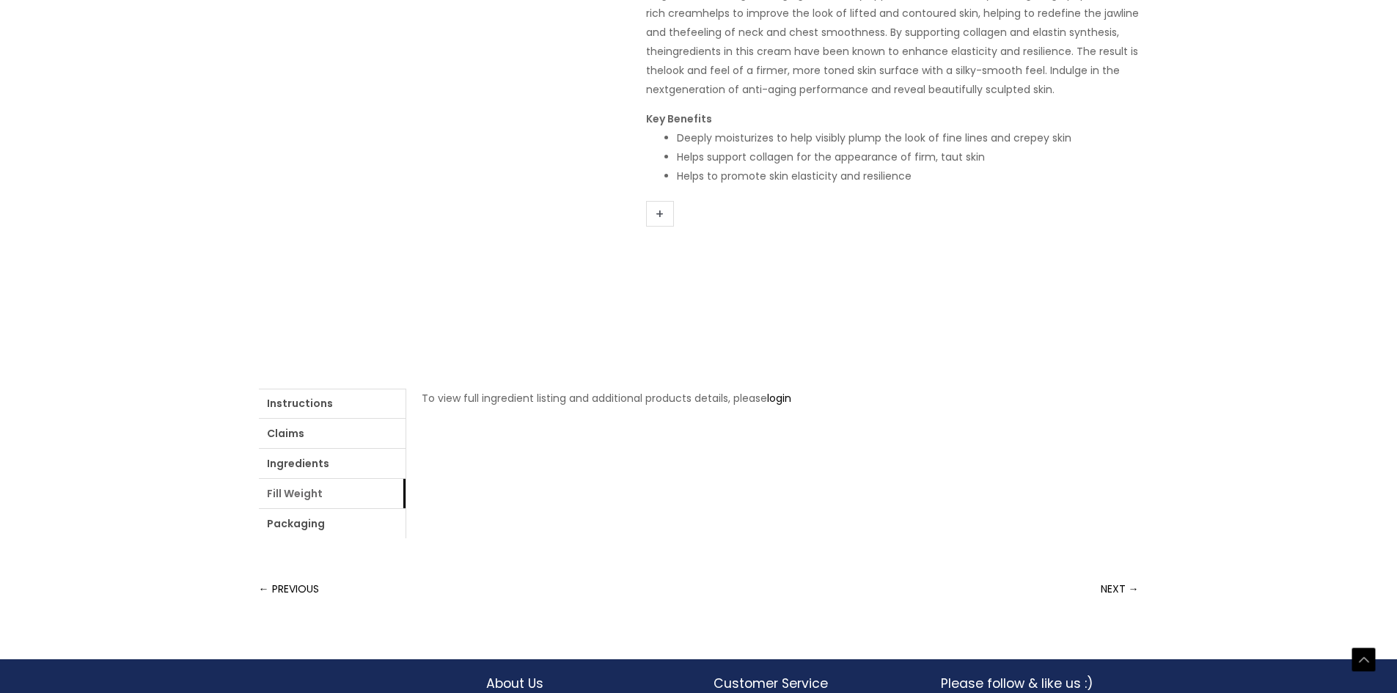
click at [349, 494] on link "Fill Weight" at bounding box center [332, 493] width 147 height 29
click at [344, 511] on link "Packaging" at bounding box center [332, 523] width 147 height 29
click at [378, 401] on link "Instructions" at bounding box center [332, 403] width 147 height 29
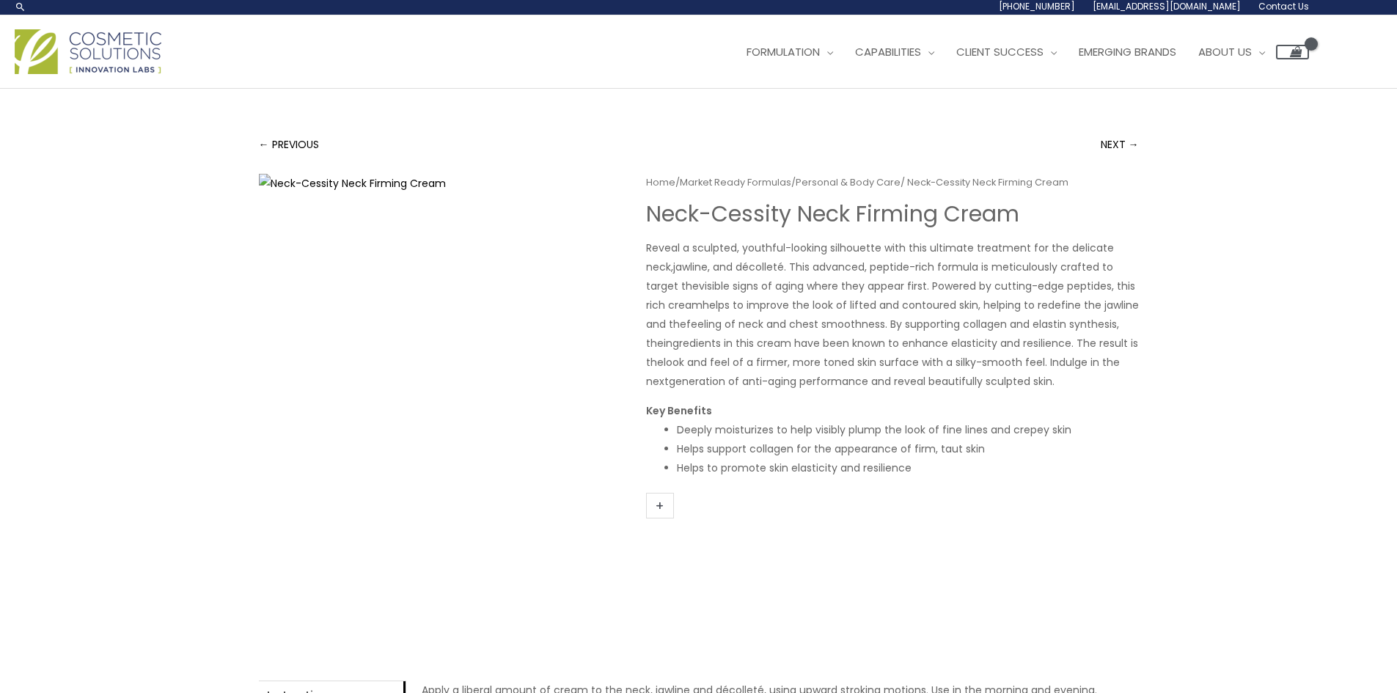
scroll to position [0, 0]
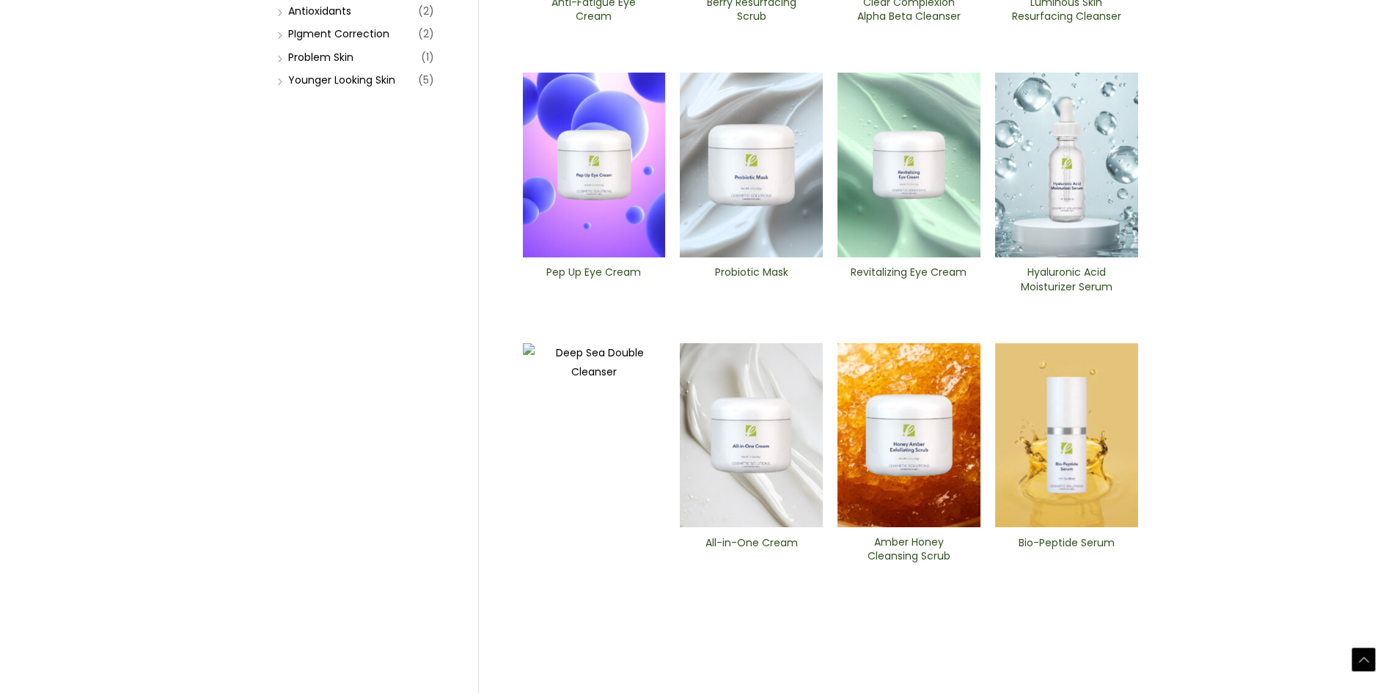
scroll to position [440, 0]
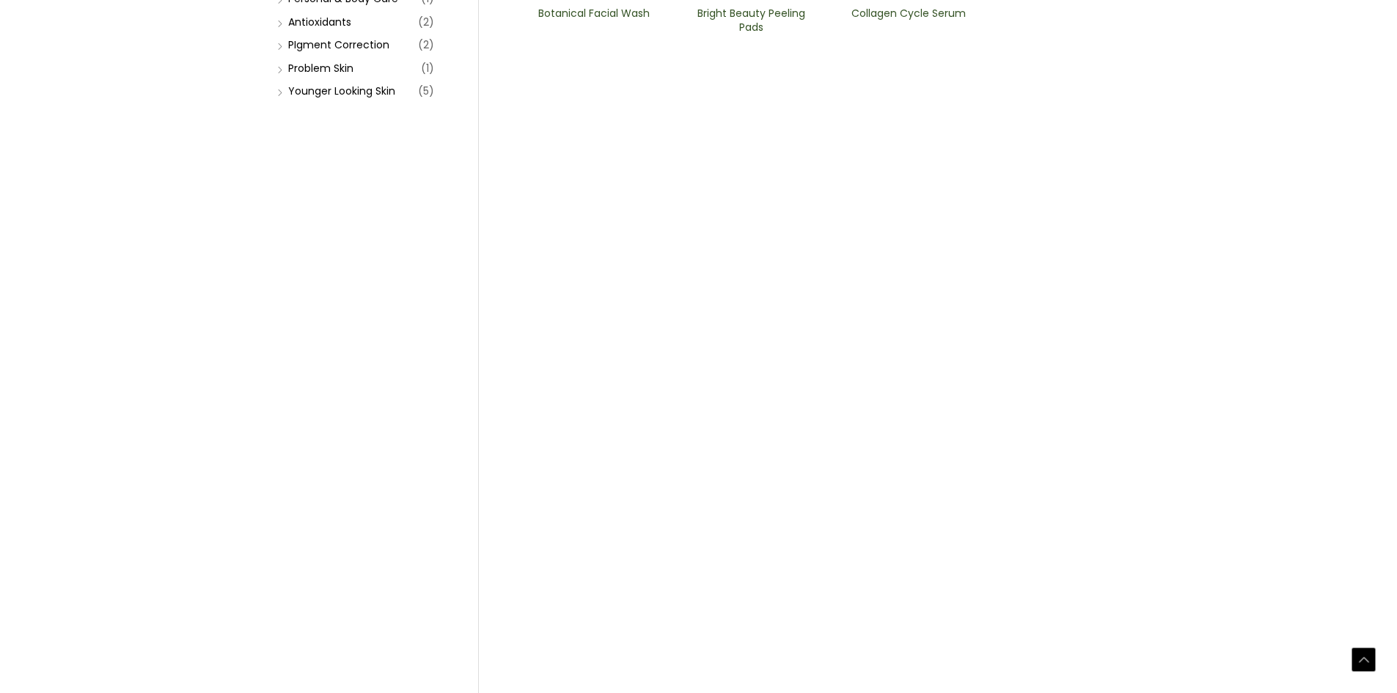
scroll to position [440, 0]
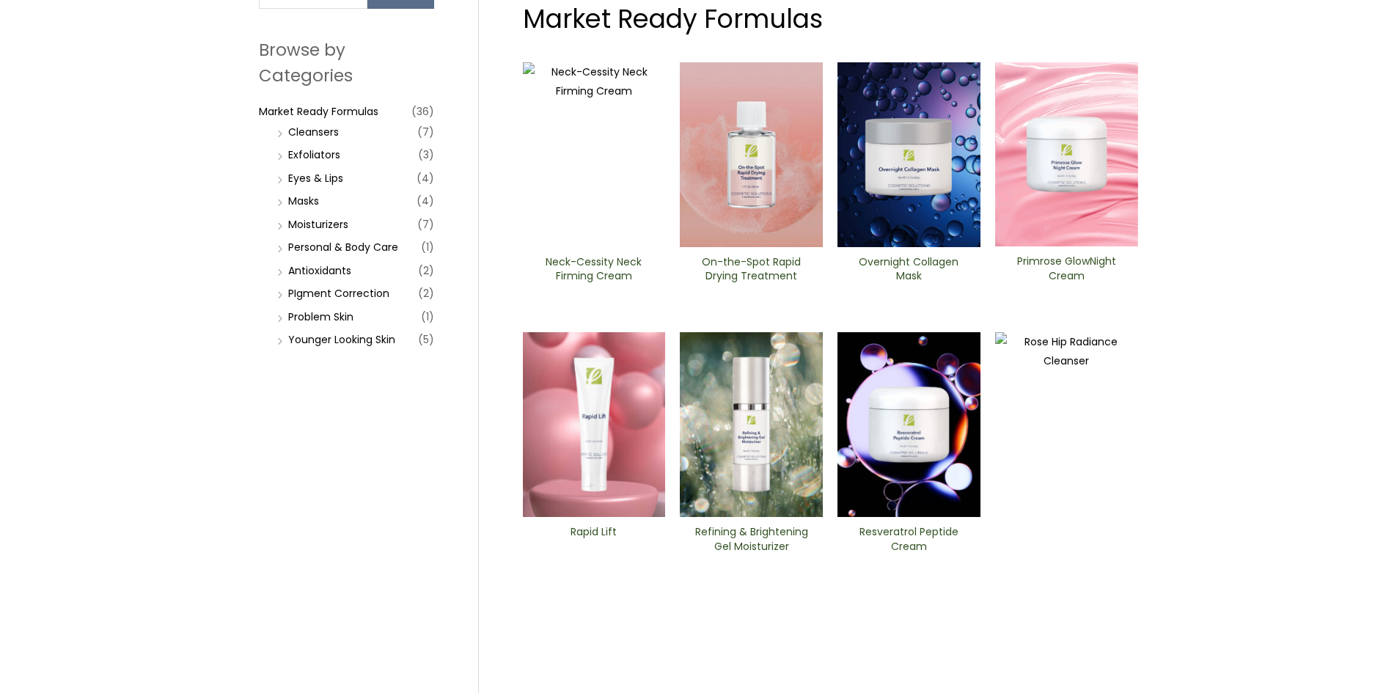
scroll to position [191, 0]
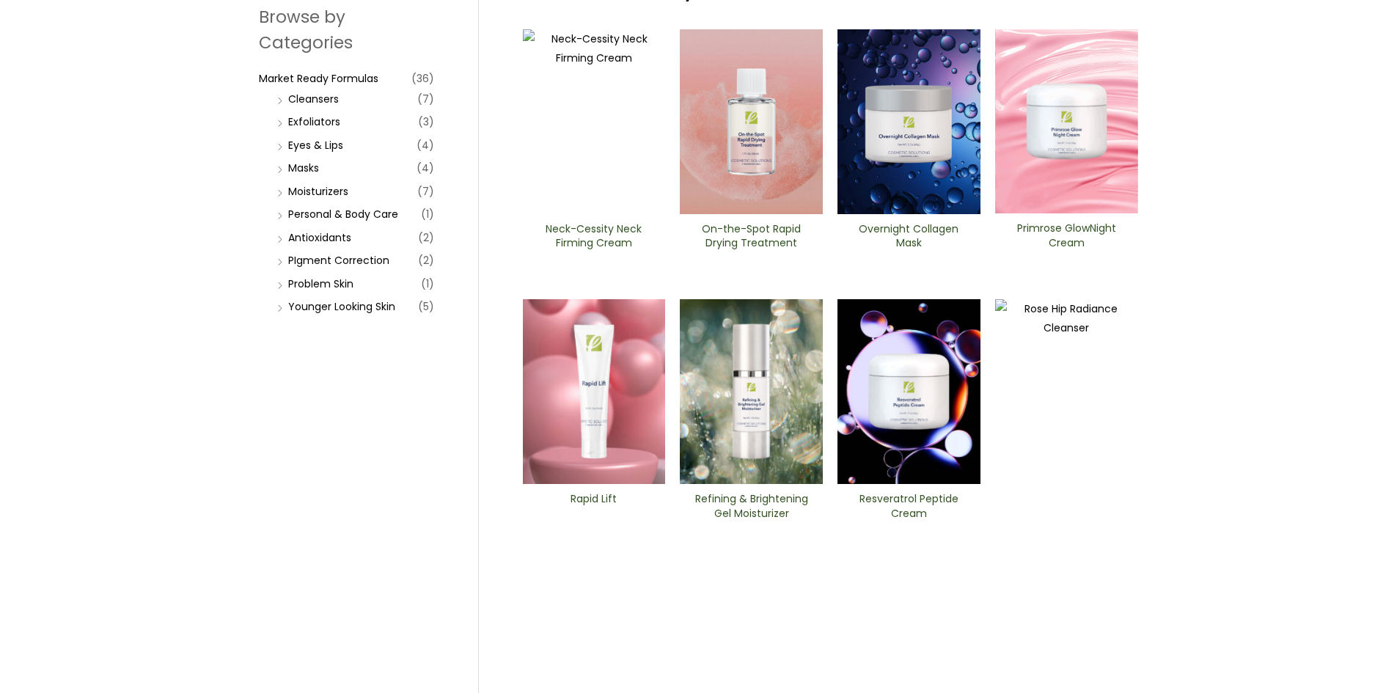
click at [1124, 189] on img at bounding box center [1066, 121] width 143 height 184
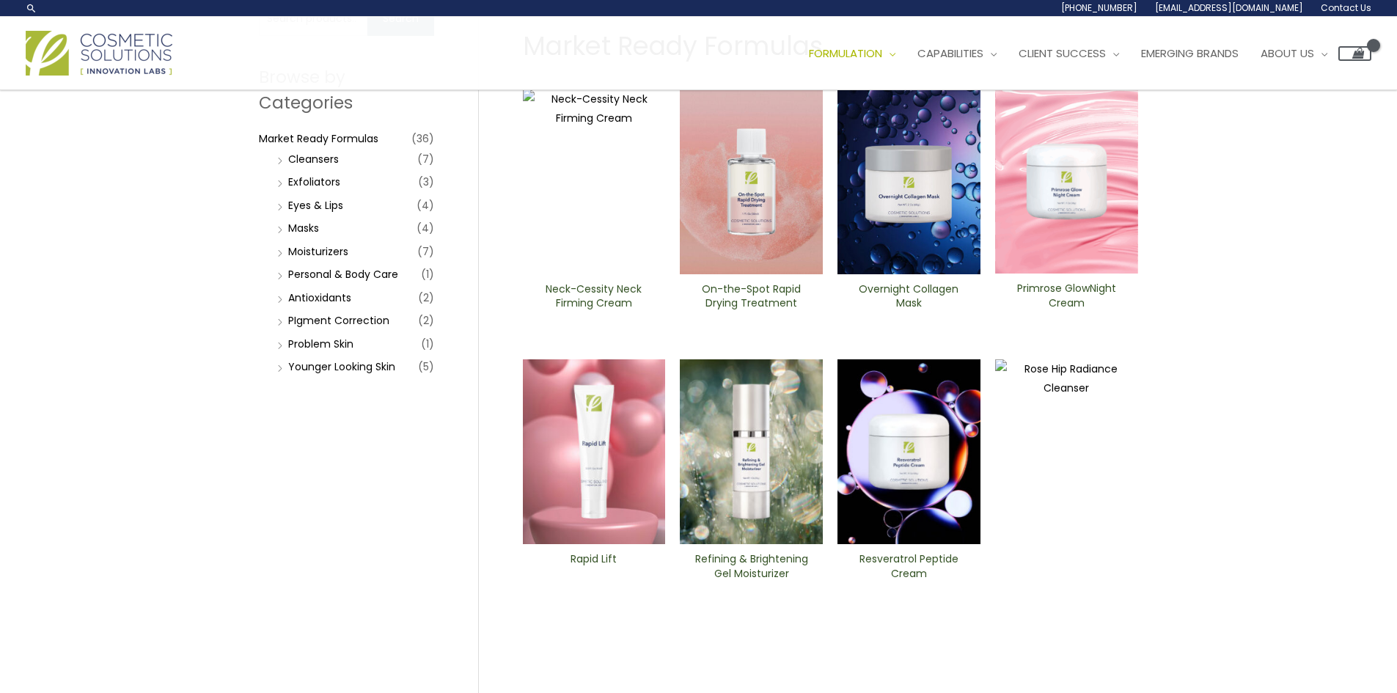
scroll to position [117, 0]
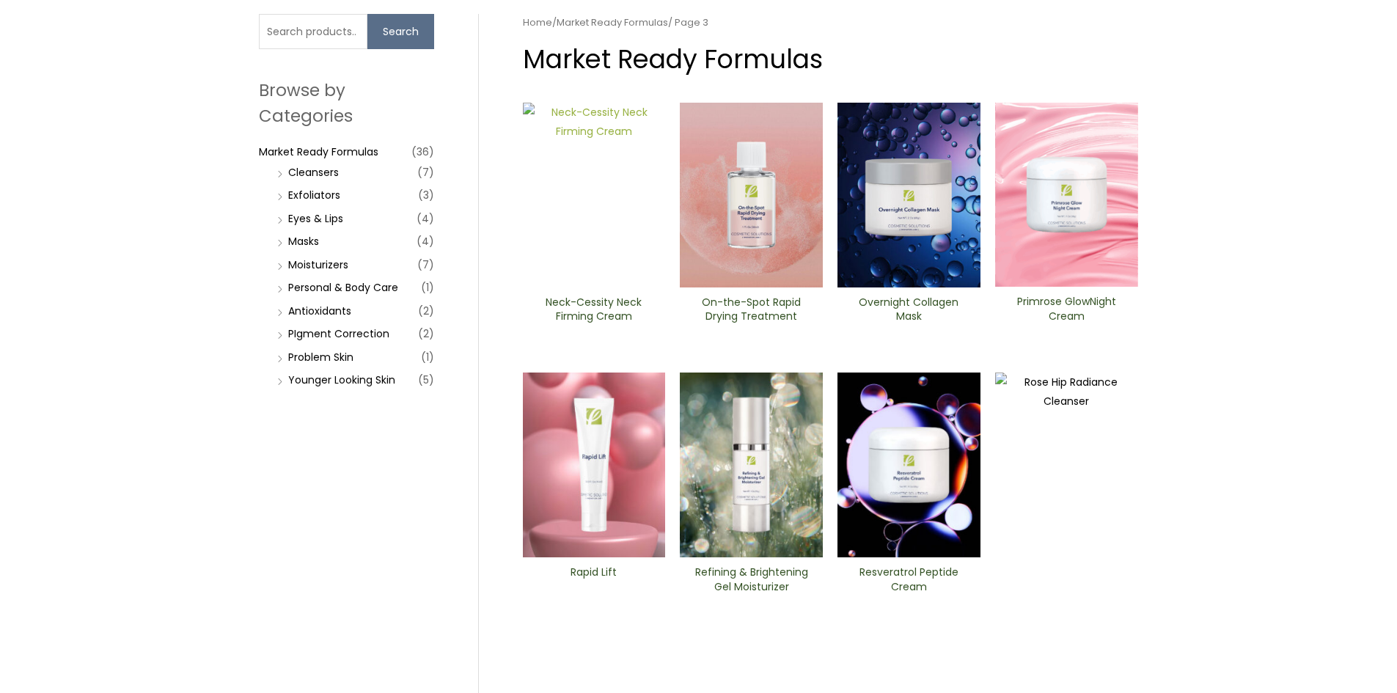
click at [629, 207] on img at bounding box center [594, 195] width 143 height 185
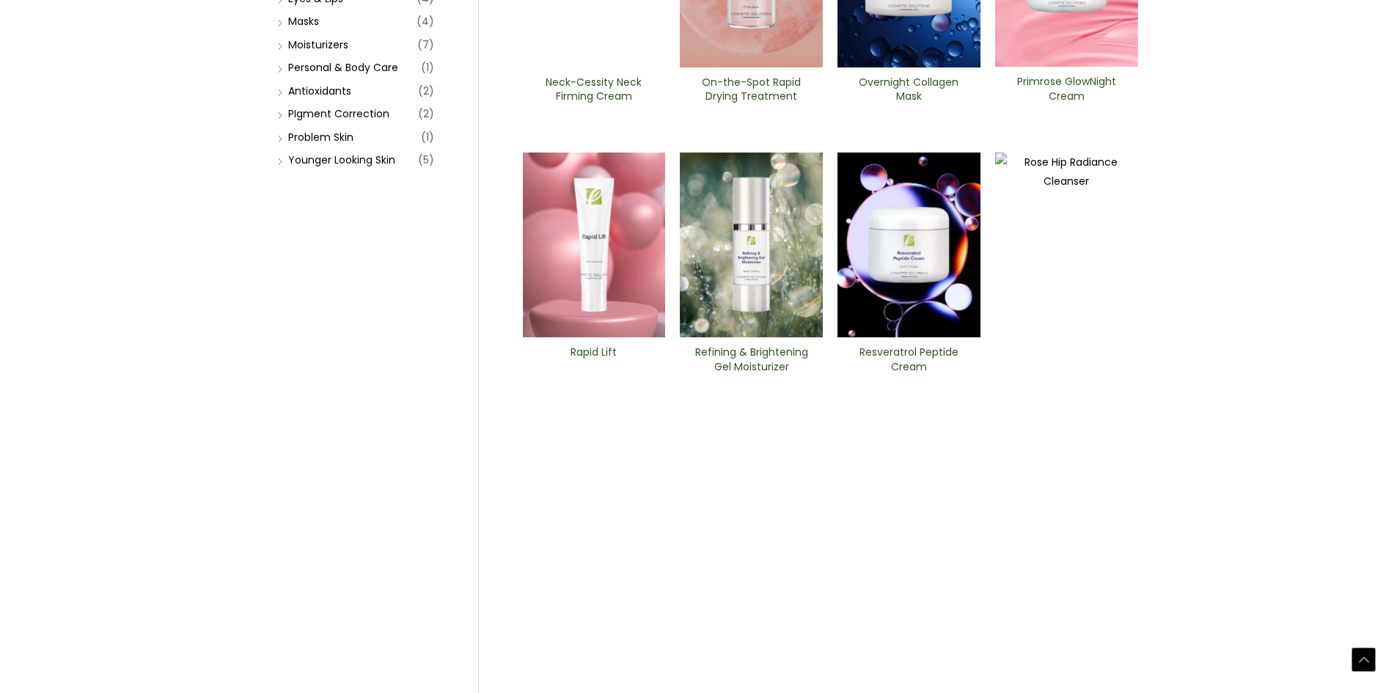
scroll to position [411, 0]
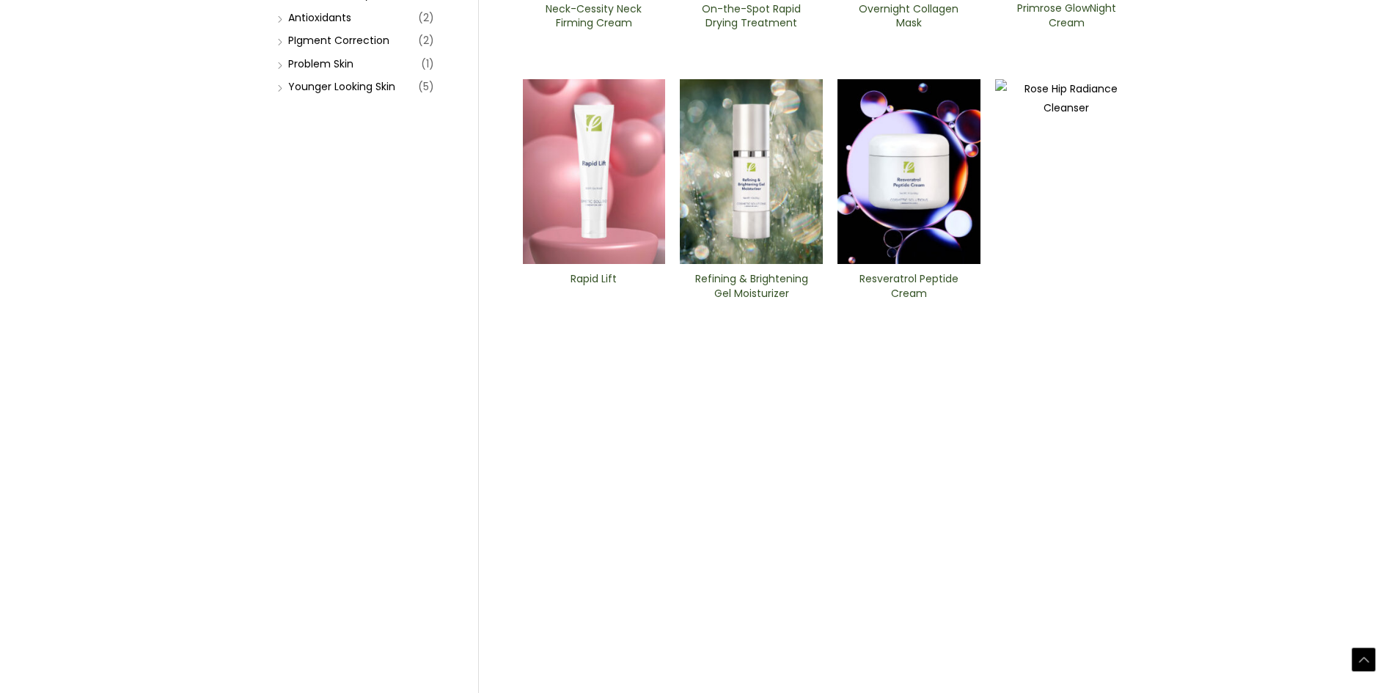
click at [882, 183] on img at bounding box center [909, 171] width 143 height 185
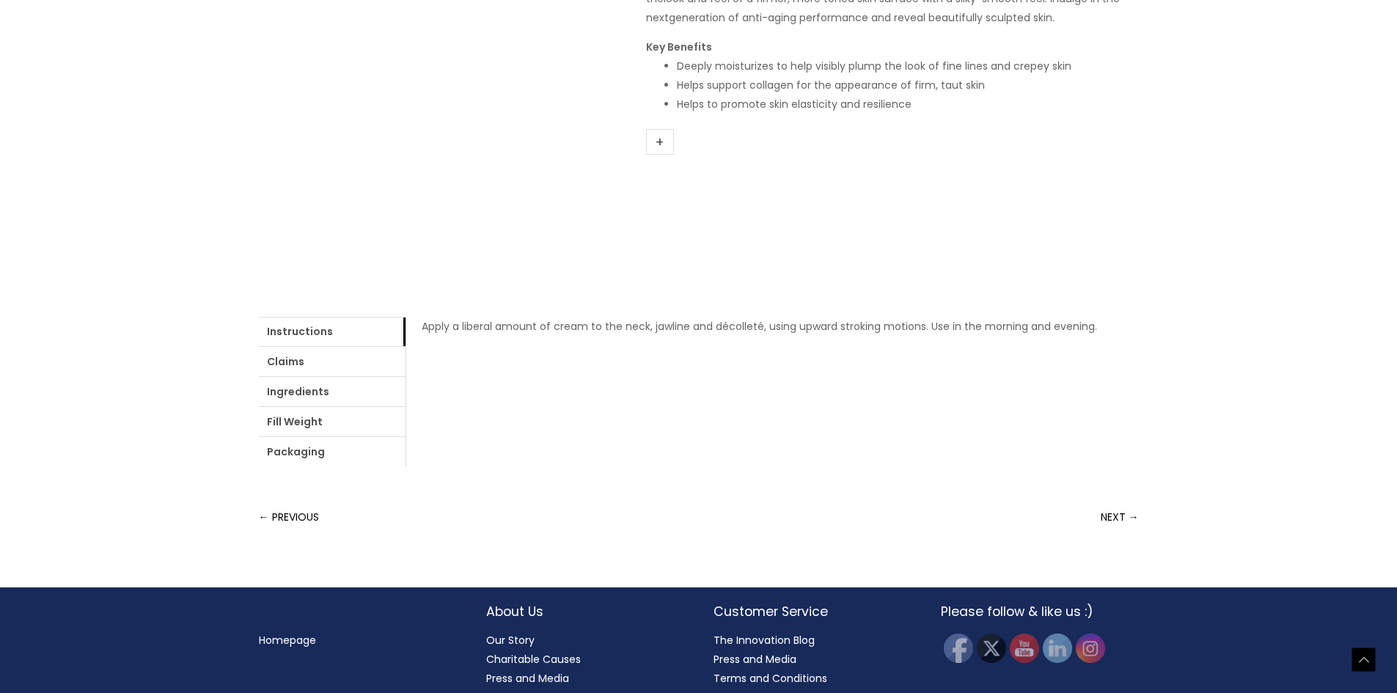
scroll to position [367, 0]
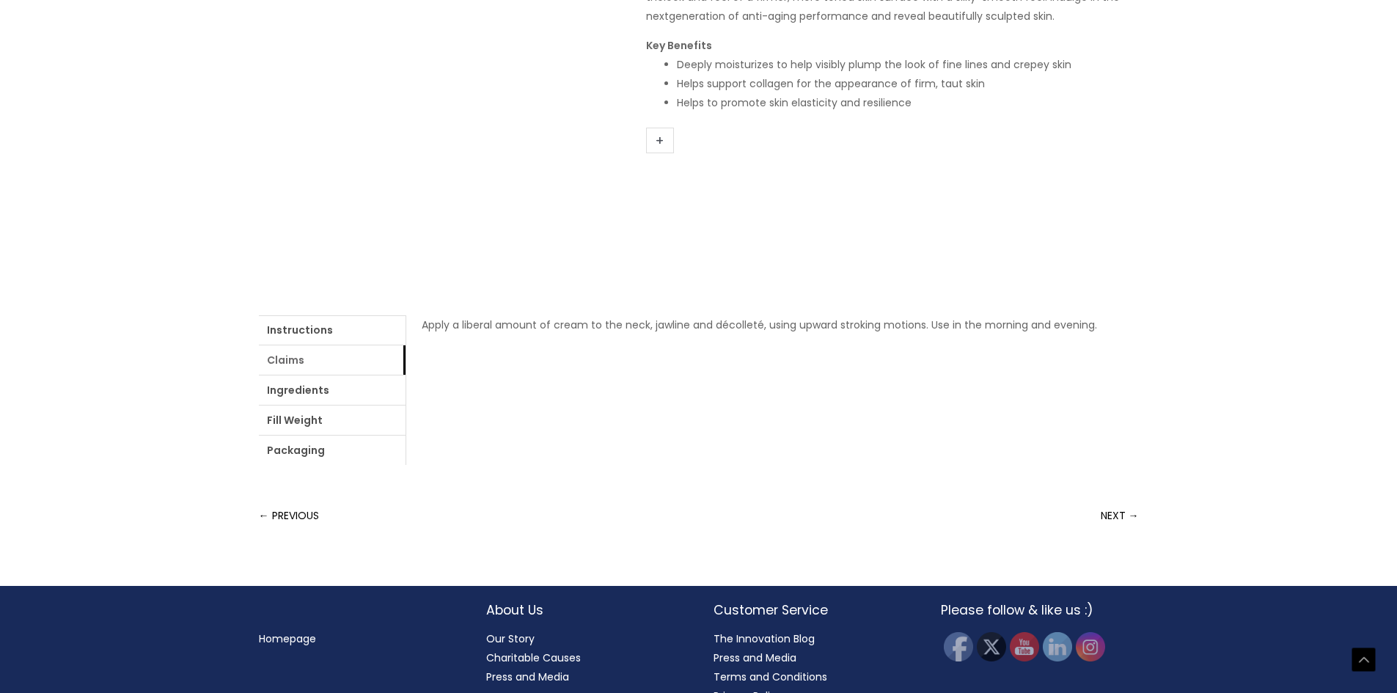
click at [356, 359] on link "Claims" at bounding box center [332, 359] width 147 height 29
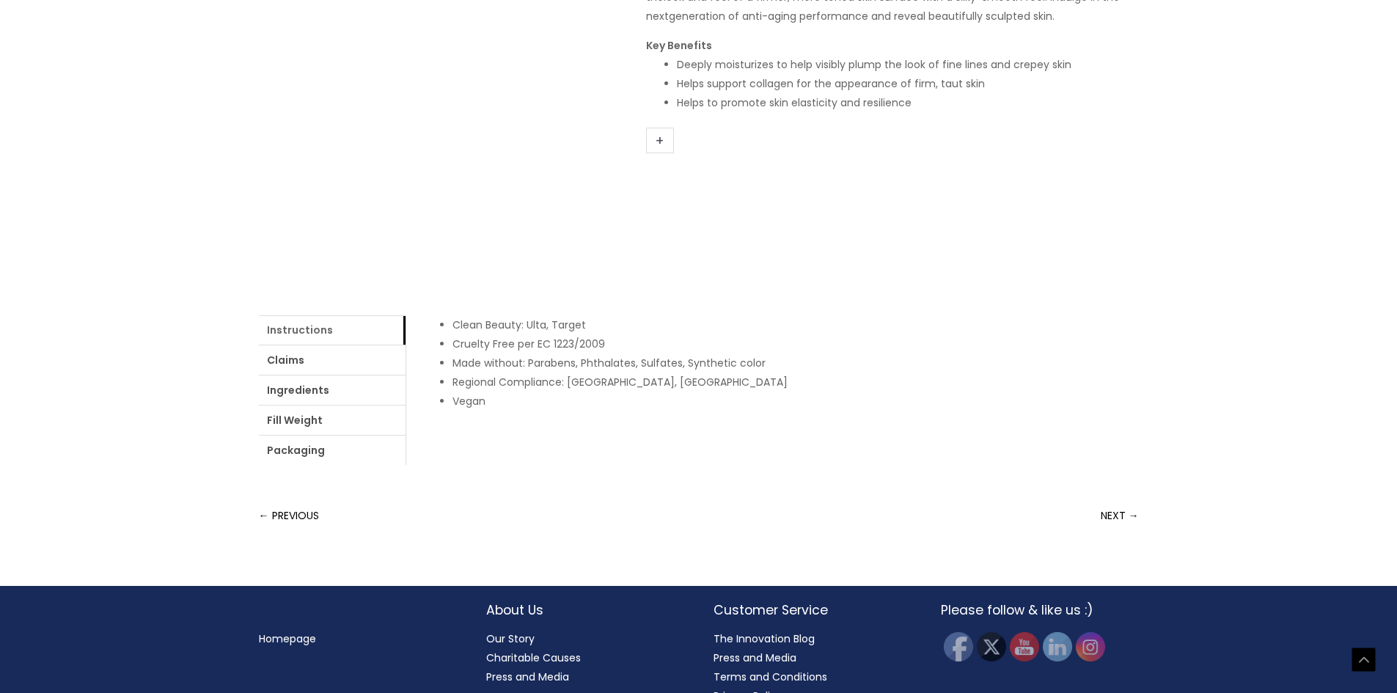
click at [332, 336] on link "Instructions" at bounding box center [332, 329] width 147 height 29
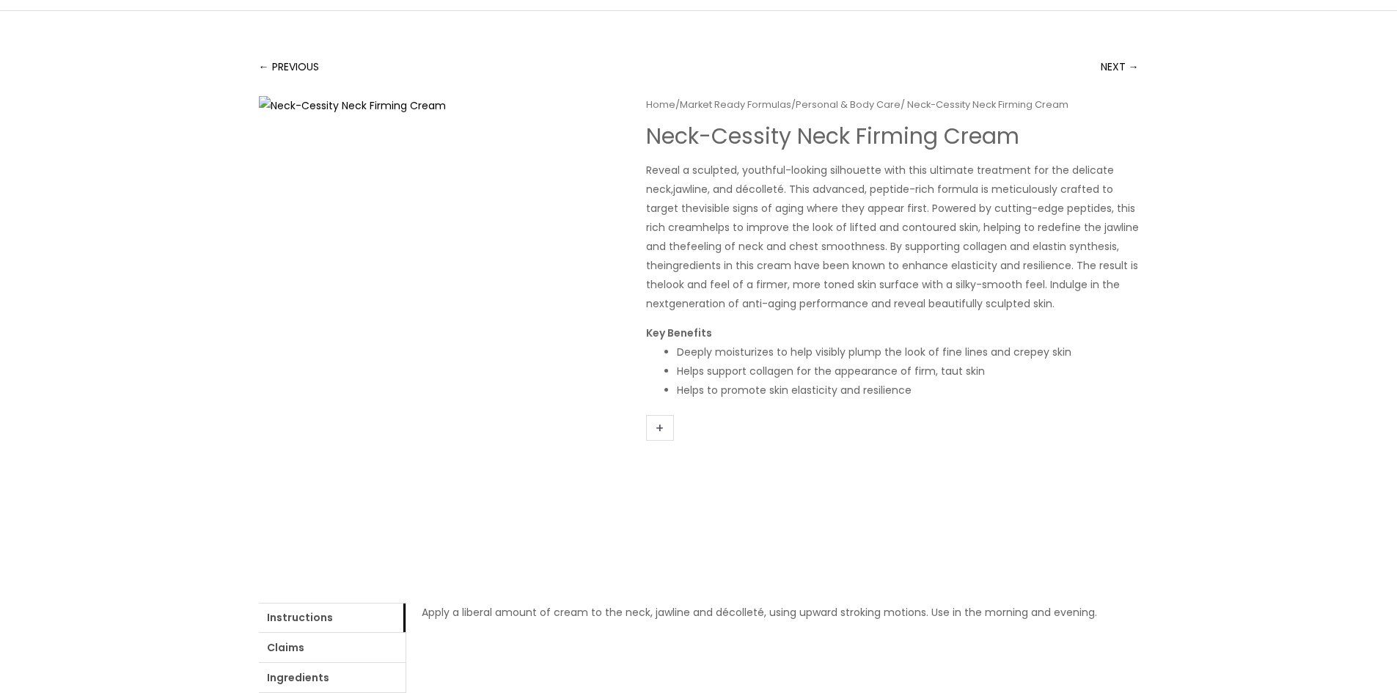
scroll to position [73, 0]
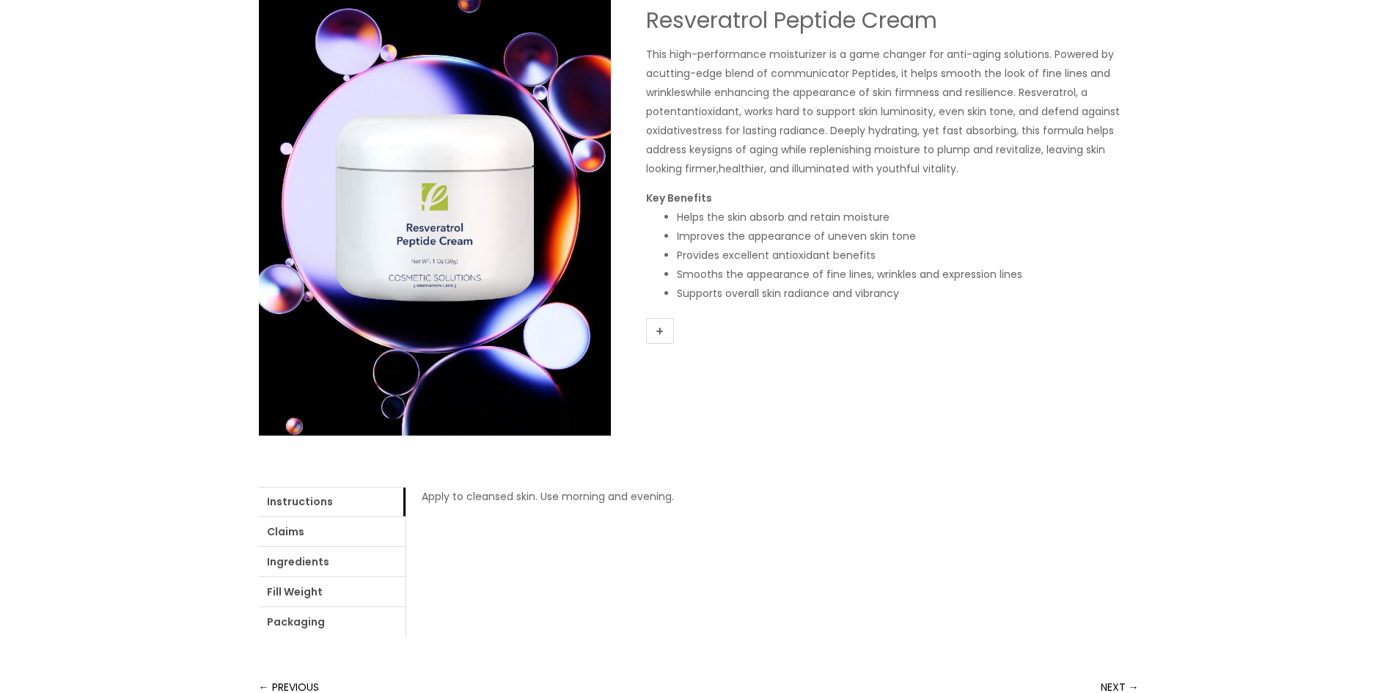
scroll to position [220, 0]
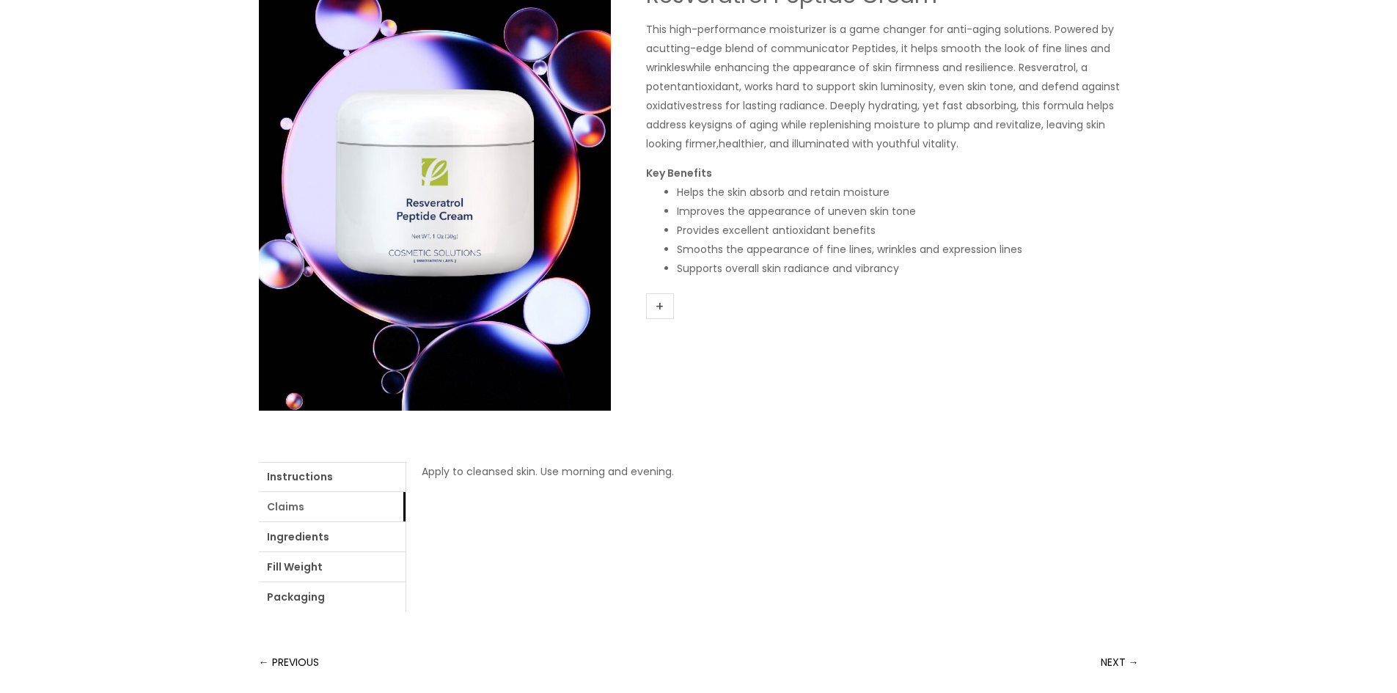
click at [345, 513] on link "Claims" at bounding box center [332, 506] width 147 height 29
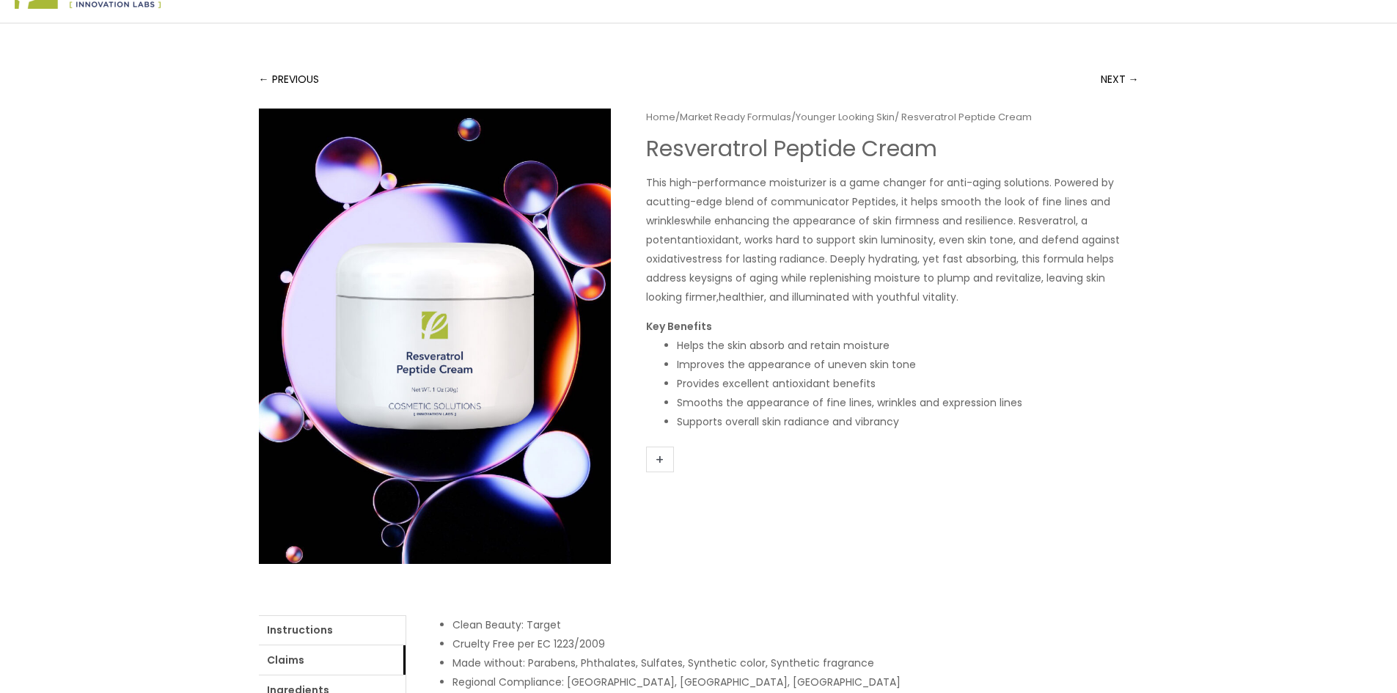
scroll to position [0, 0]
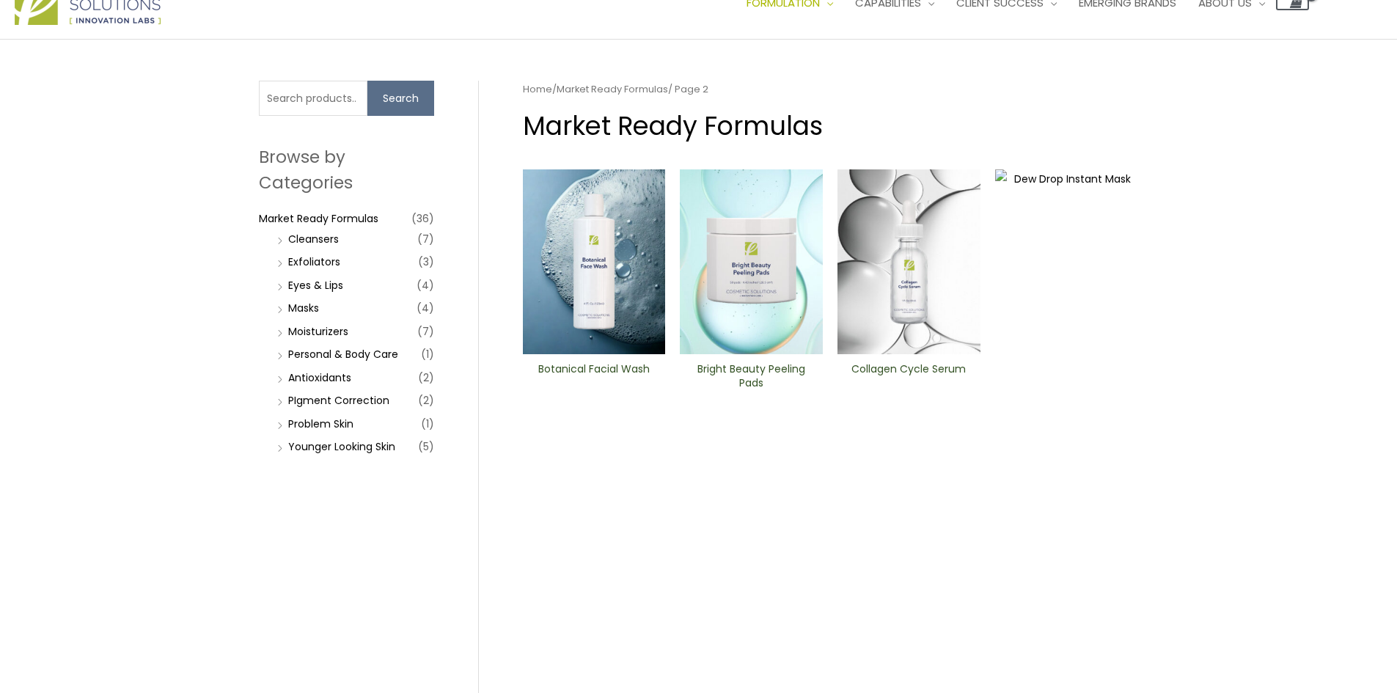
scroll to position [73, 0]
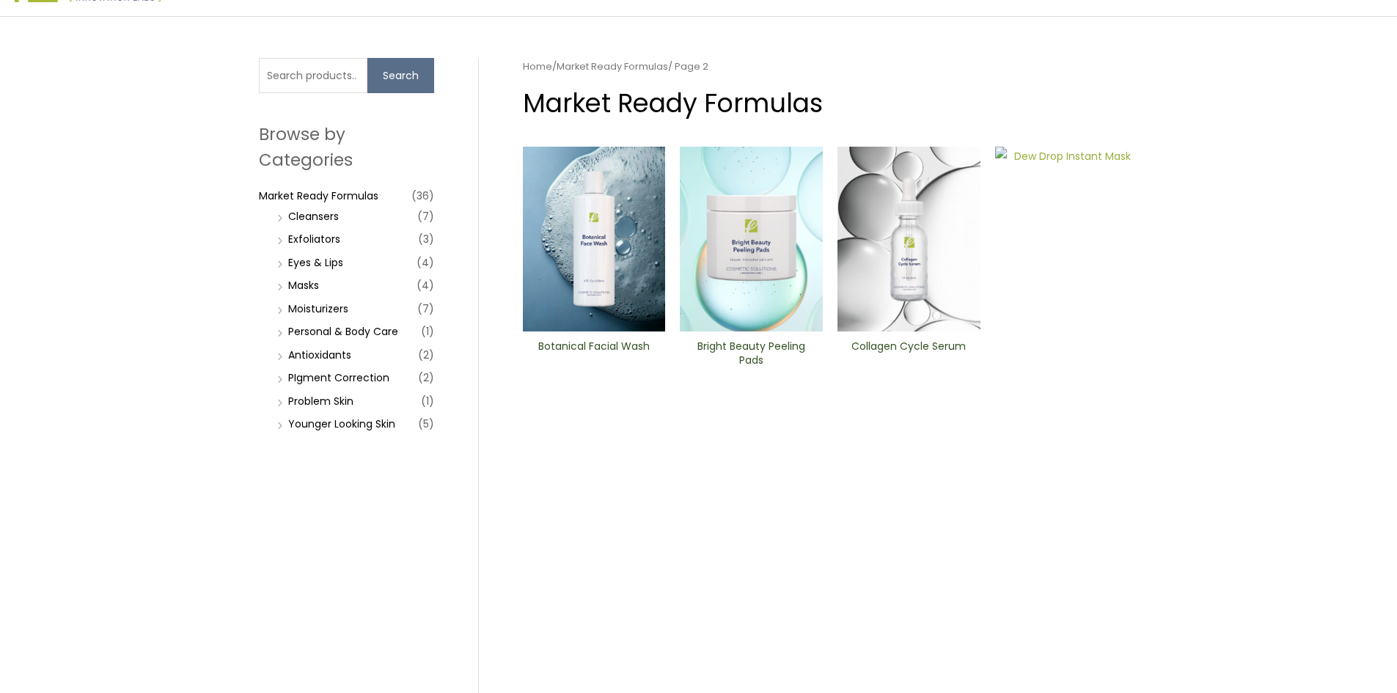
click at [1089, 292] on img at bounding box center [1066, 697] width 143 height 1100
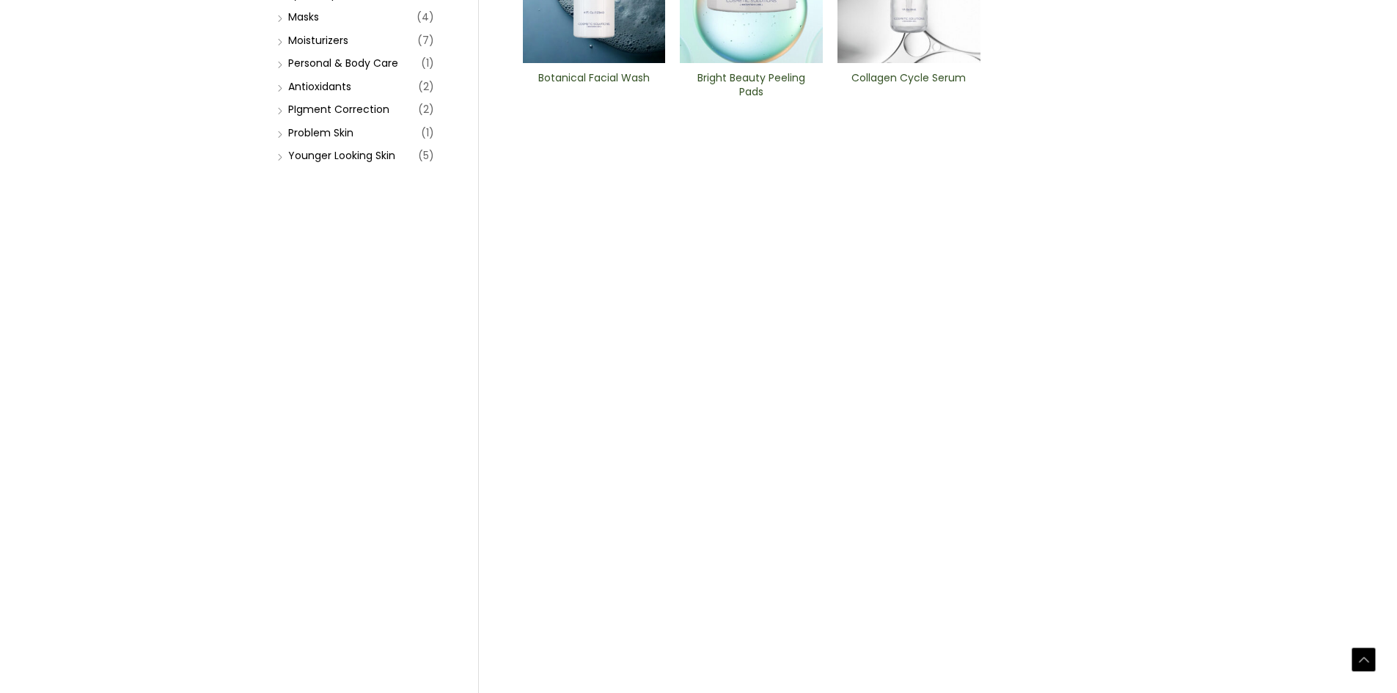
scroll to position [367, 0]
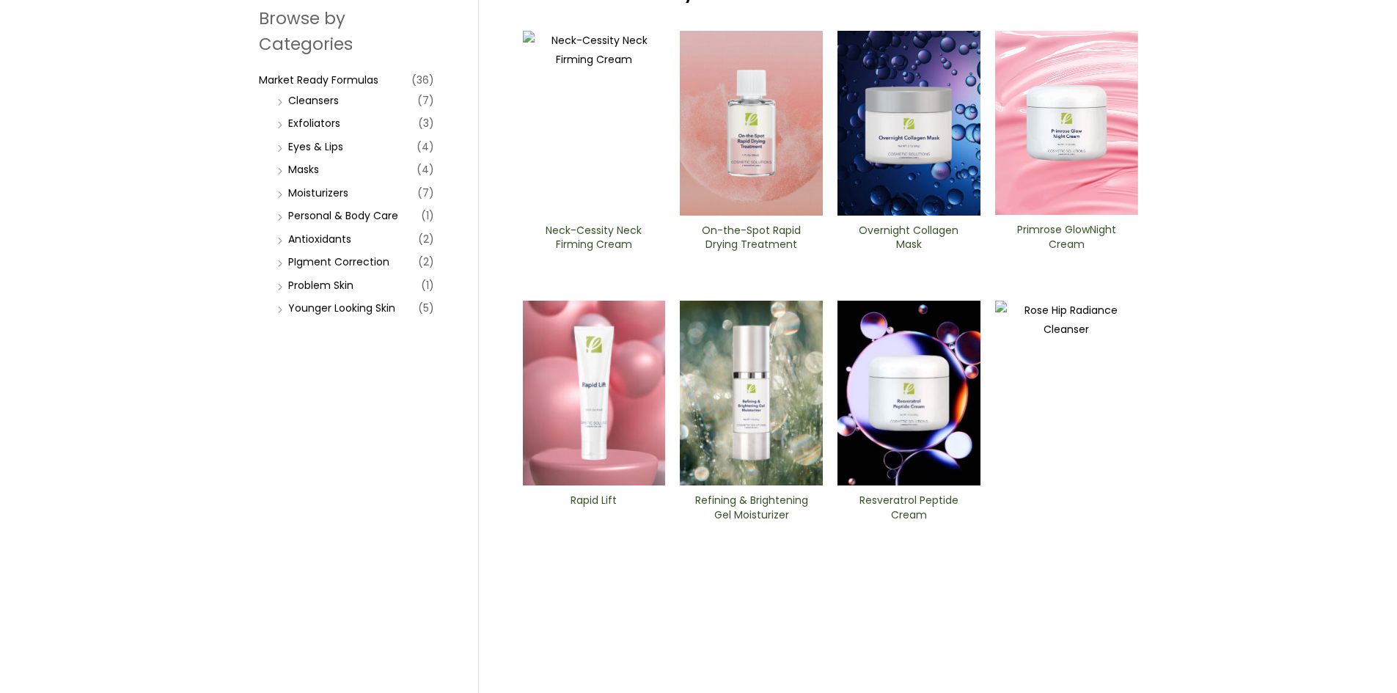
scroll to position [367, 0]
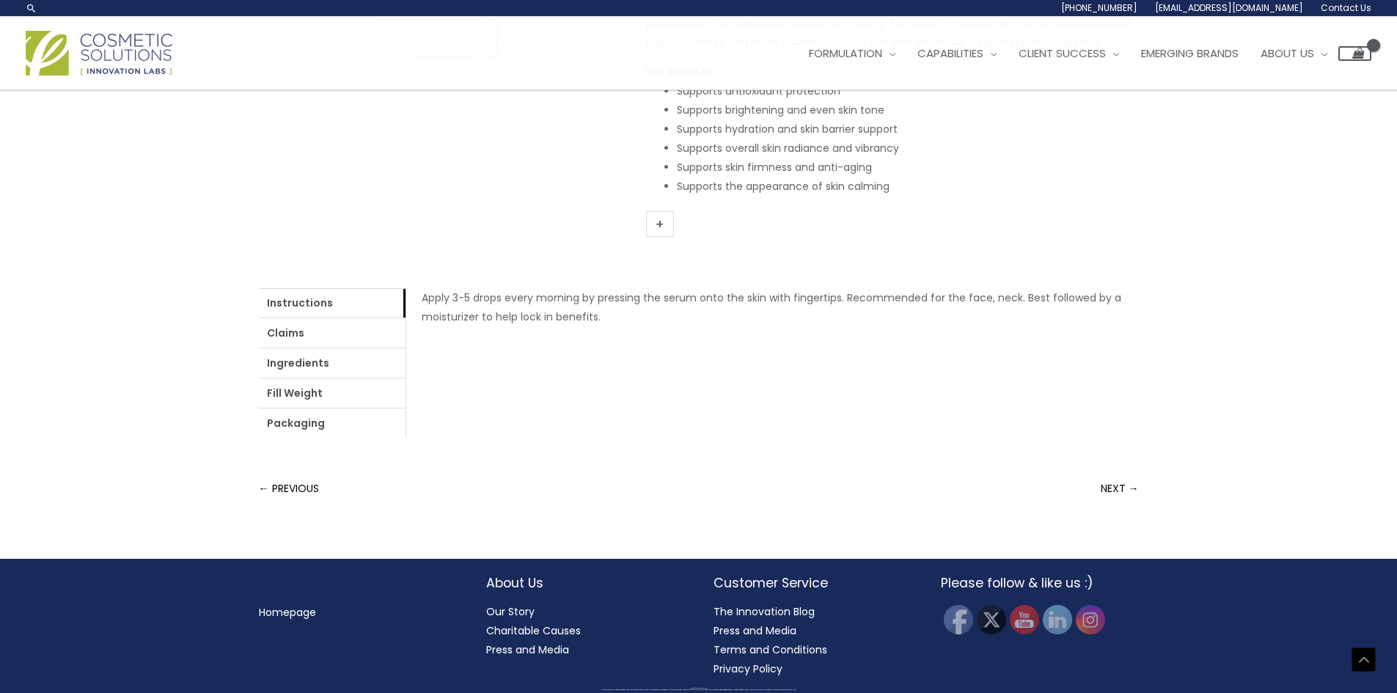
scroll to position [286, 0]
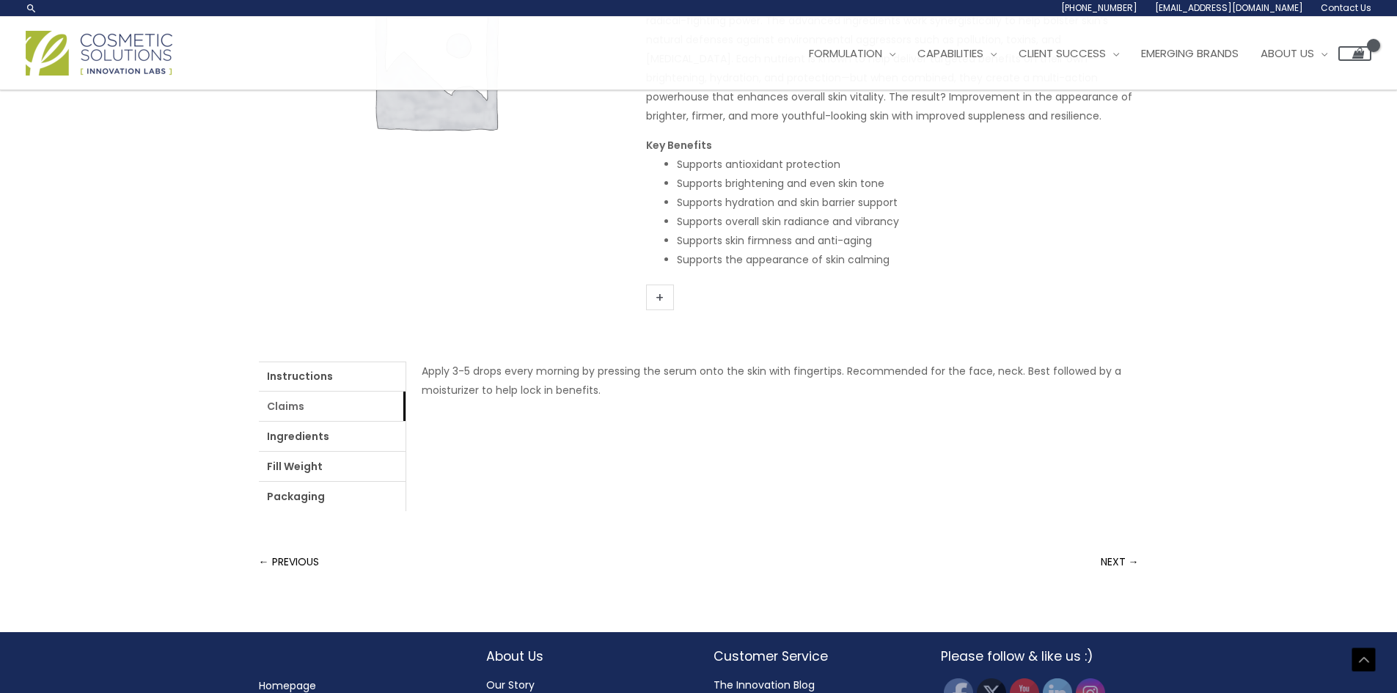
click at [362, 402] on link "Claims" at bounding box center [332, 406] width 147 height 29
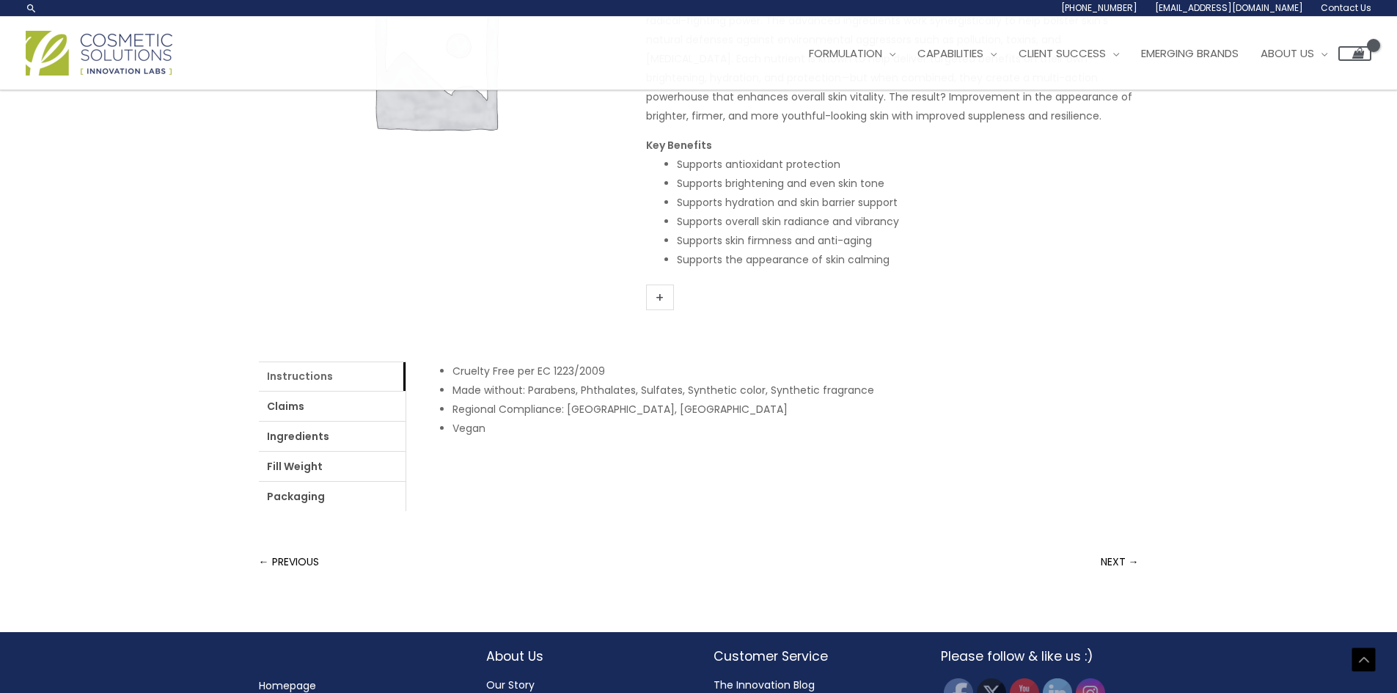
click at [375, 377] on link "Instructions" at bounding box center [332, 376] width 147 height 29
